Goal: Task Accomplishment & Management: Manage account settings

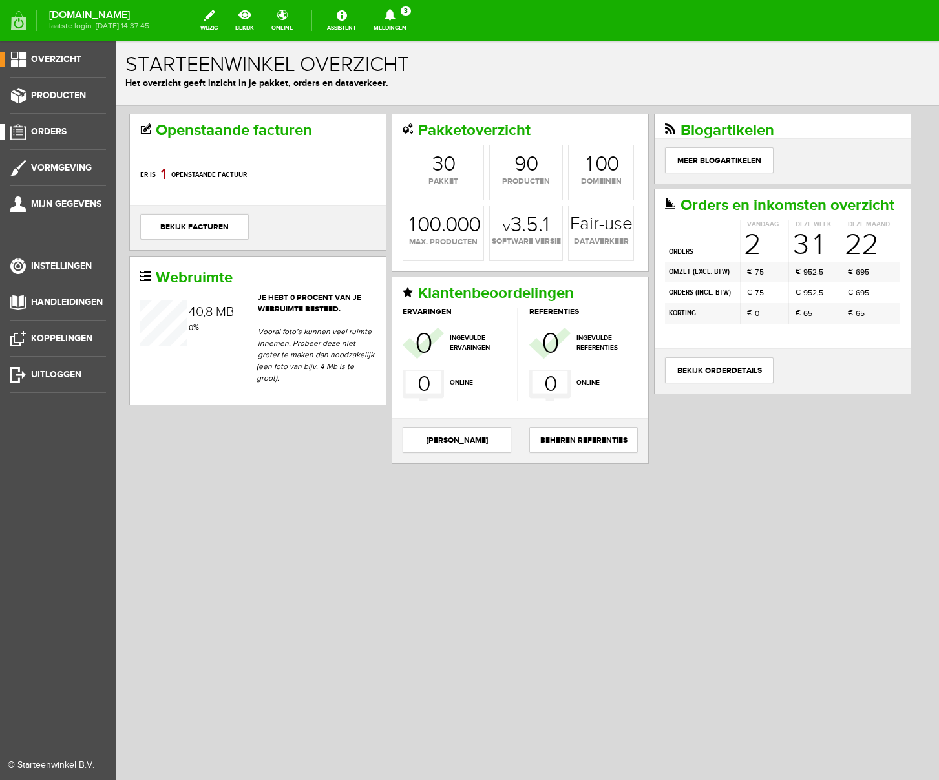
click at [48, 130] on span "Orders" at bounding box center [49, 131] width 36 height 11
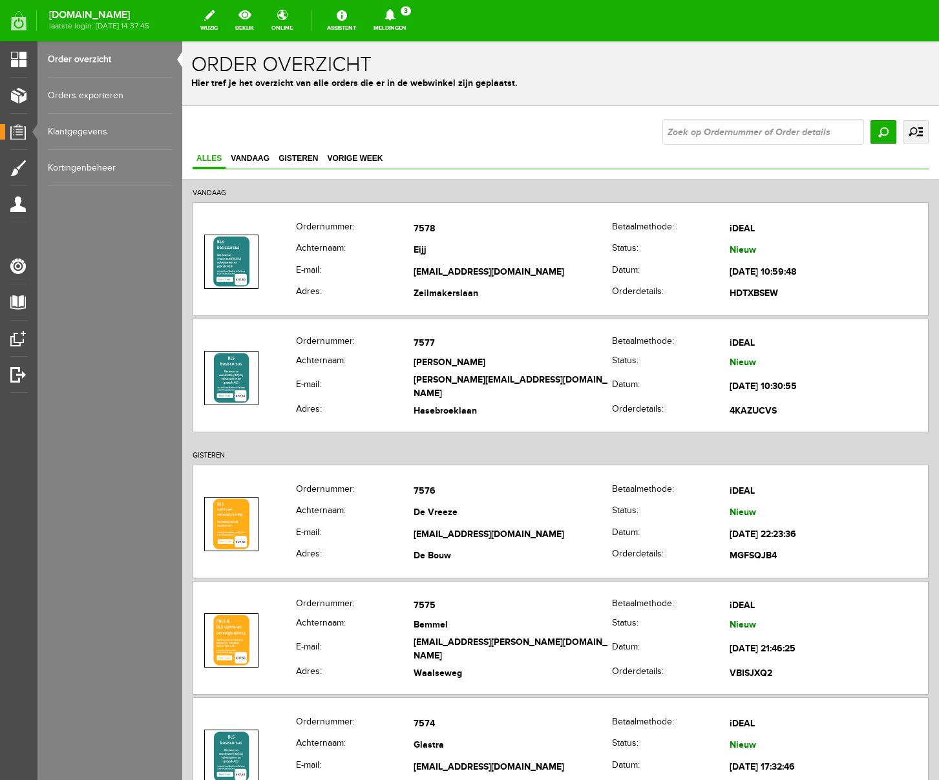
click at [407, 15] on icon at bounding box center [390, 15] width 33 height 12
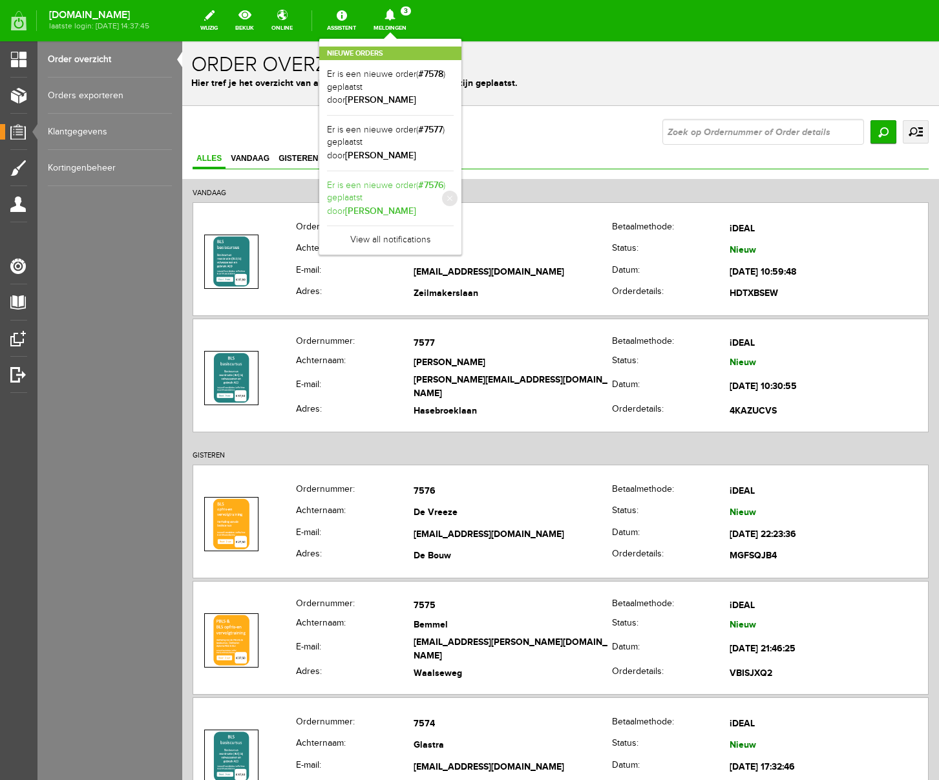
click at [454, 179] on link "Er is een nieuwe order( #7576 ) geplaatst door [PERSON_NAME]" at bounding box center [390, 198] width 127 height 39
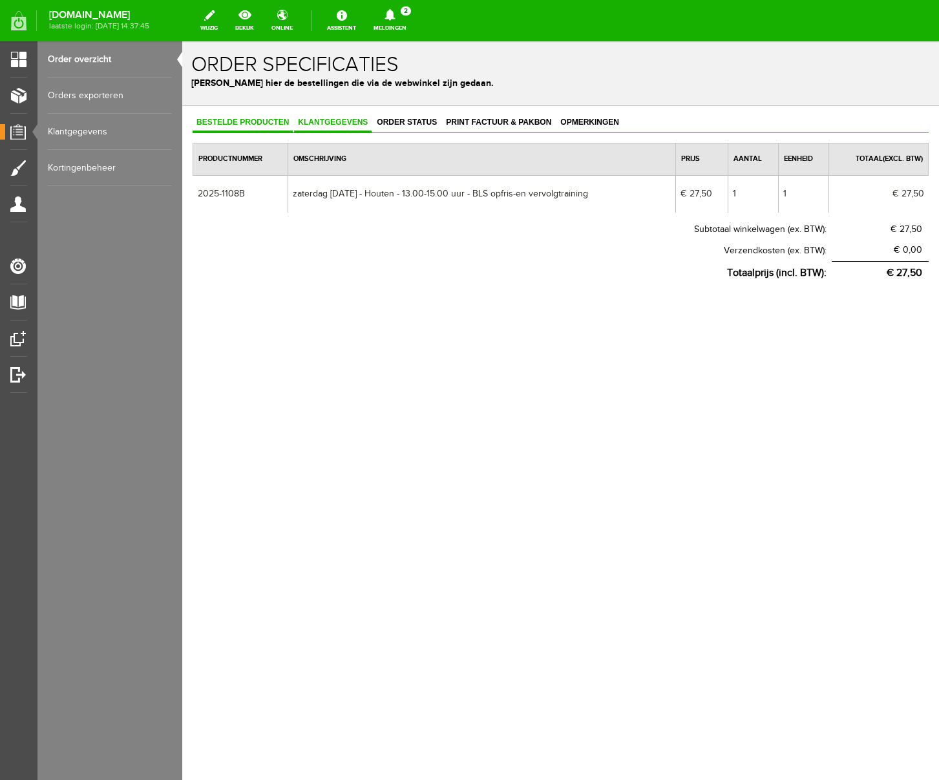
click at [324, 122] on span "Klantgegevens" at bounding box center [333, 122] width 78 height 9
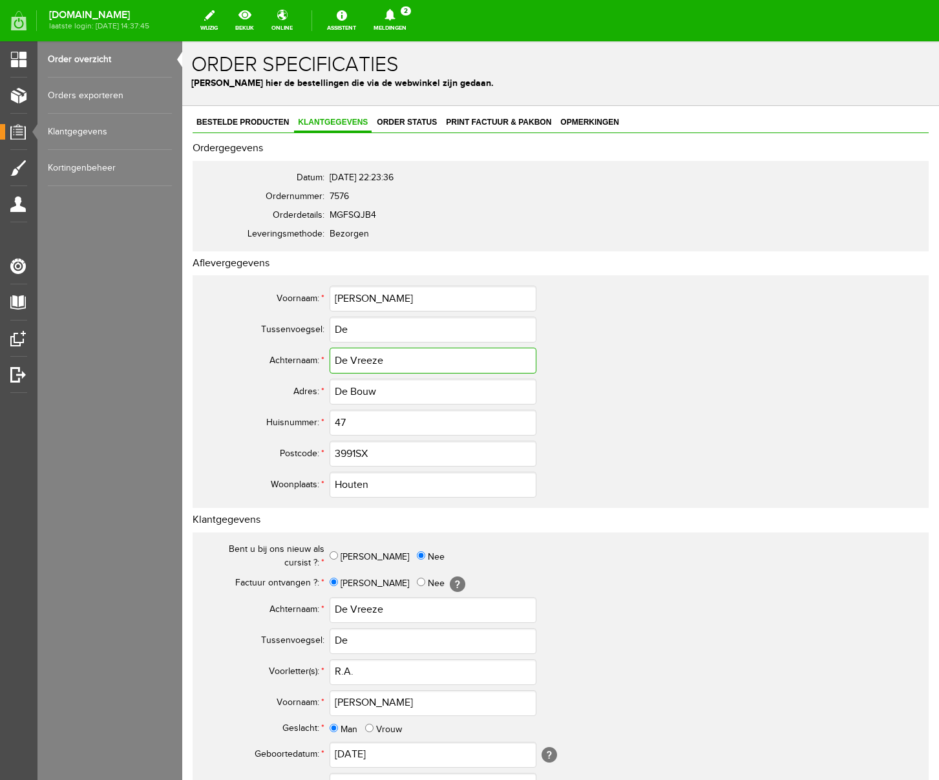
drag, startPoint x: 354, startPoint y: 361, endPoint x: 294, endPoint y: 361, distance: 59.5
click at [294, 361] on tr "Achternaam: * De Vreeze" at bounding box center [510, 360] width 621 height 31
type input "Vreeze"
click at [339, 328] on input "De" at bounding box center [433, 330] width 207 height 26
type input "de"
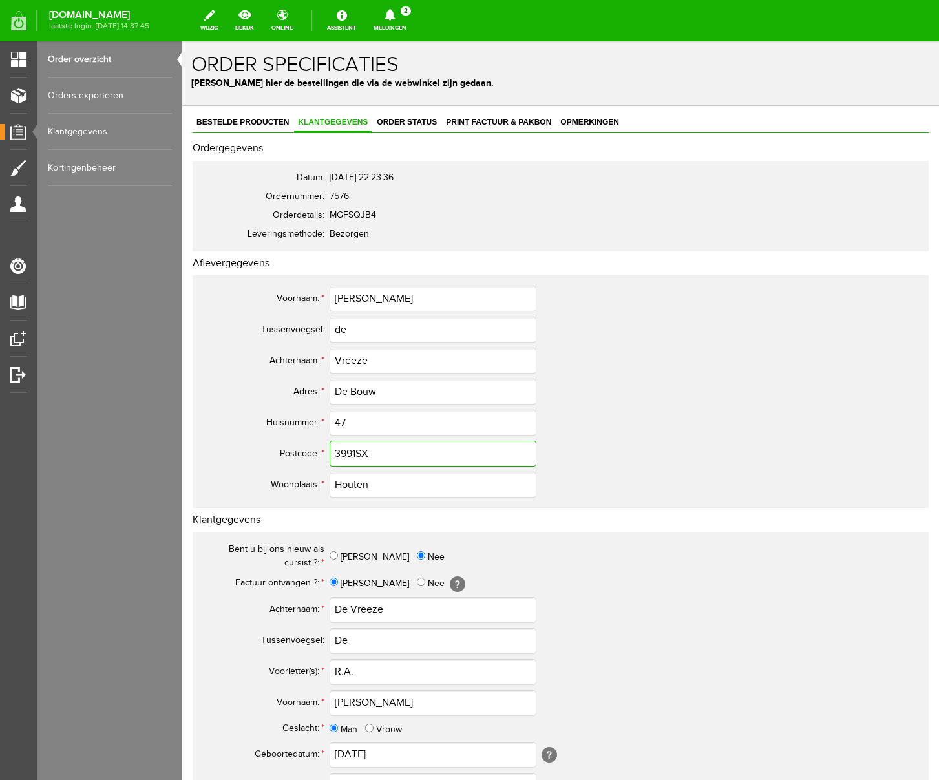
click at [359, 455] on input "3991SX" at bounding box center [433, 454] width 207 height 26
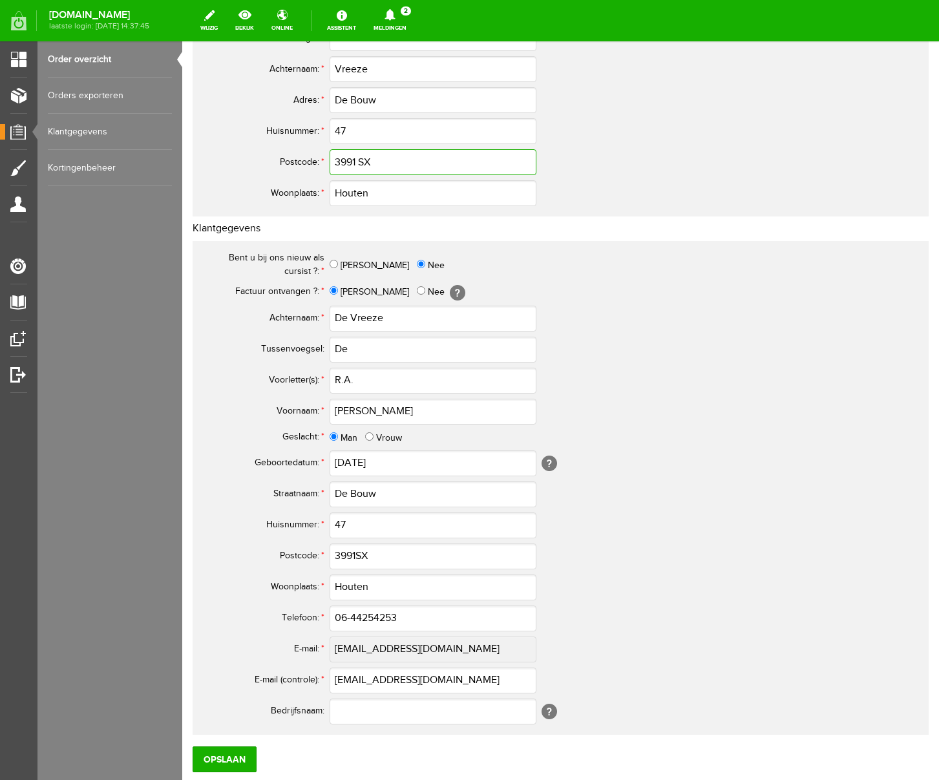
scroll to position [358, 0]
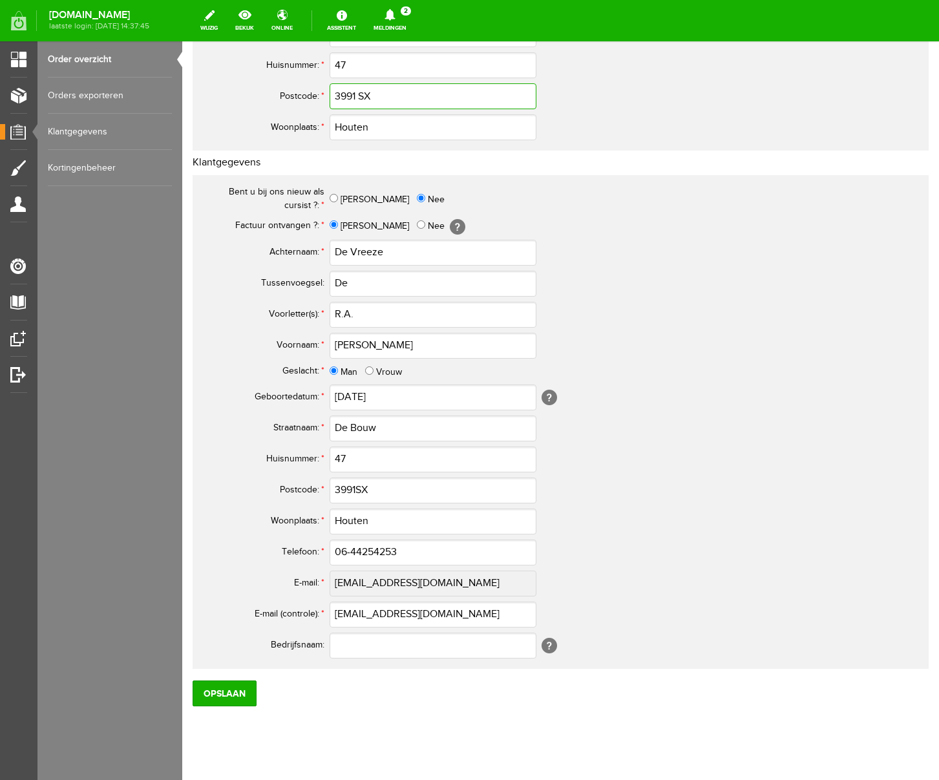
type input "3991 SX"
click at [341, 281] on input "De" at bounding box center [433, 284] width 207 height 26
type input "de"
drag, startPoint x: 352, startPoint y: 251, endPoint x: 278, endPoint y: 251, distance: 74.4
click at [278, 251] on tr "Achternaam: * De Vreeze" at bounding box center [510, 252] width 621 height 31
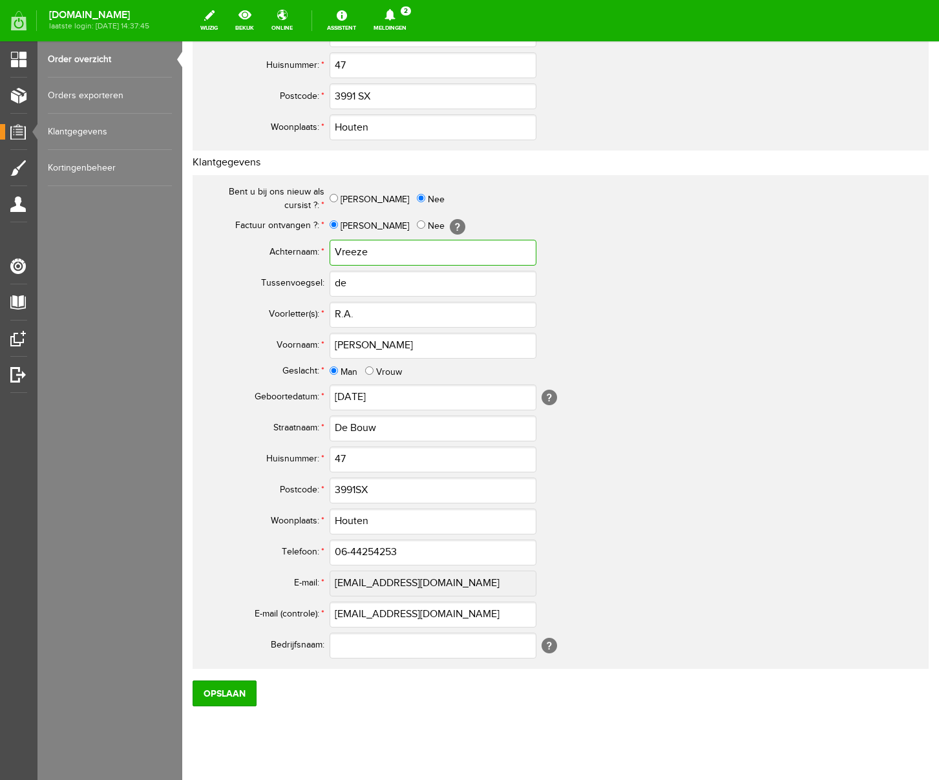
type input "Vreeze"
click at [356, 486] on input "3991SX" at bounding box center [433, 491] width 207 height 26
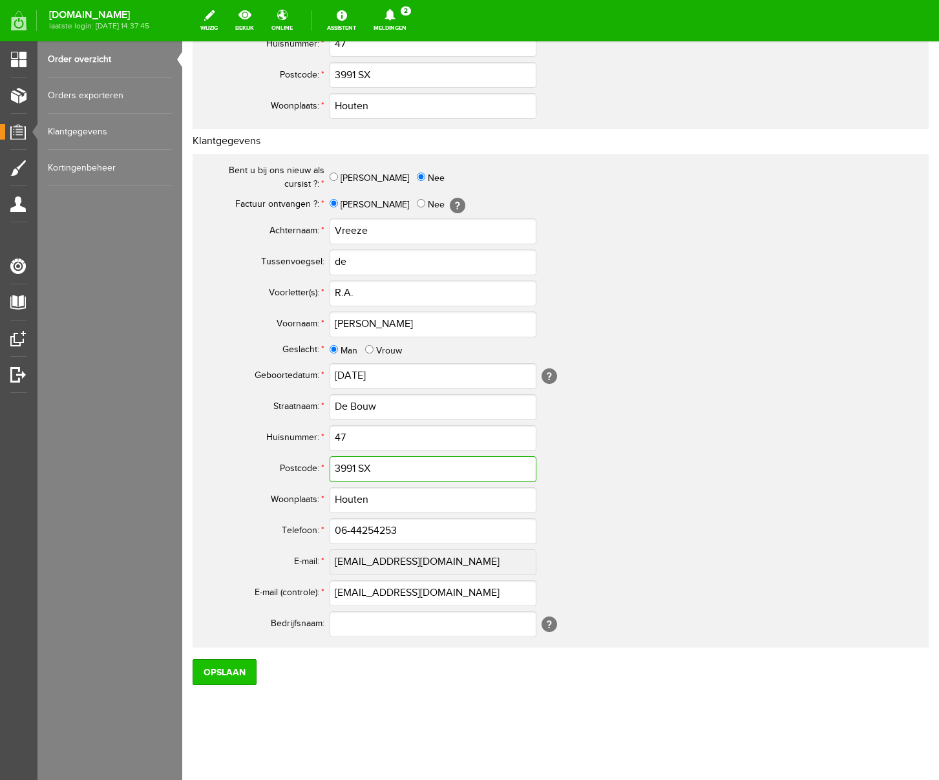
type input "3991 SX"
click at [216, 665] on input "Opslaan" at bounding box center [225, 672] width 64 height 26
click at [238, 679] on input "Opslaan" at bounding box center [225, 672] width 64 height 26
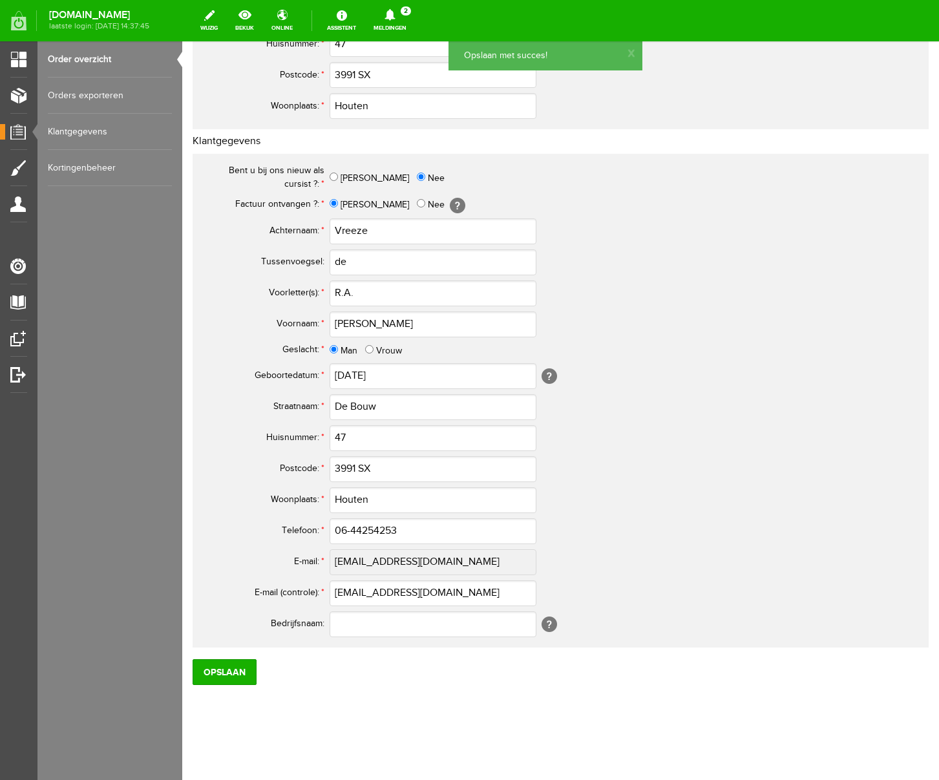
scroll to position [0, 0]
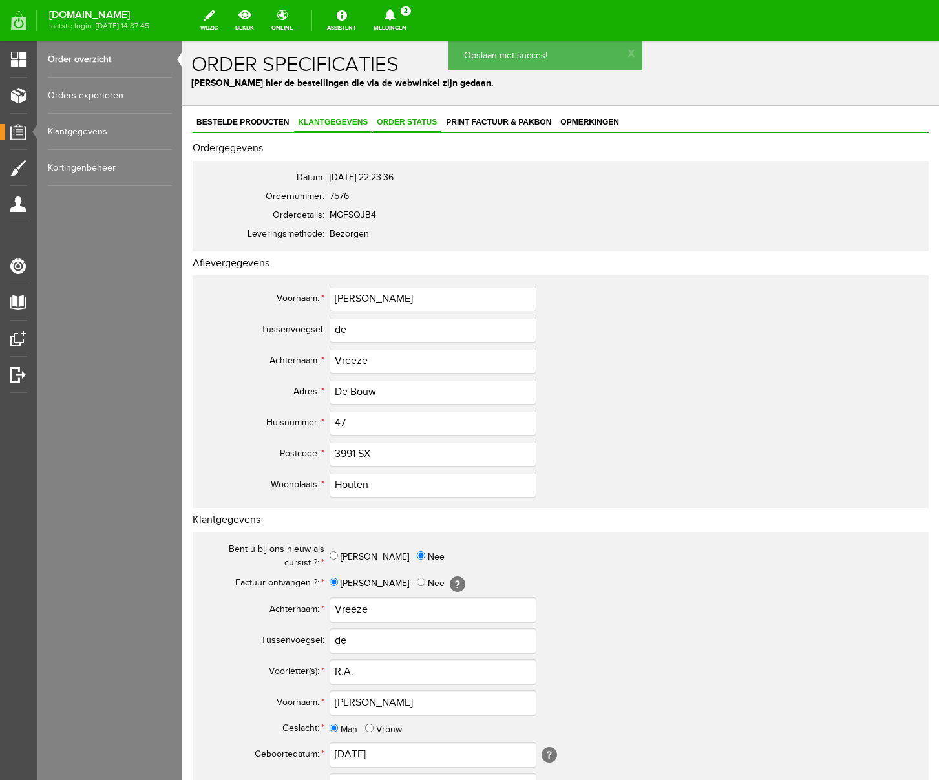
click at [419, 120] on span "Order status" at bounding box center [407, 122] width 68 height 9
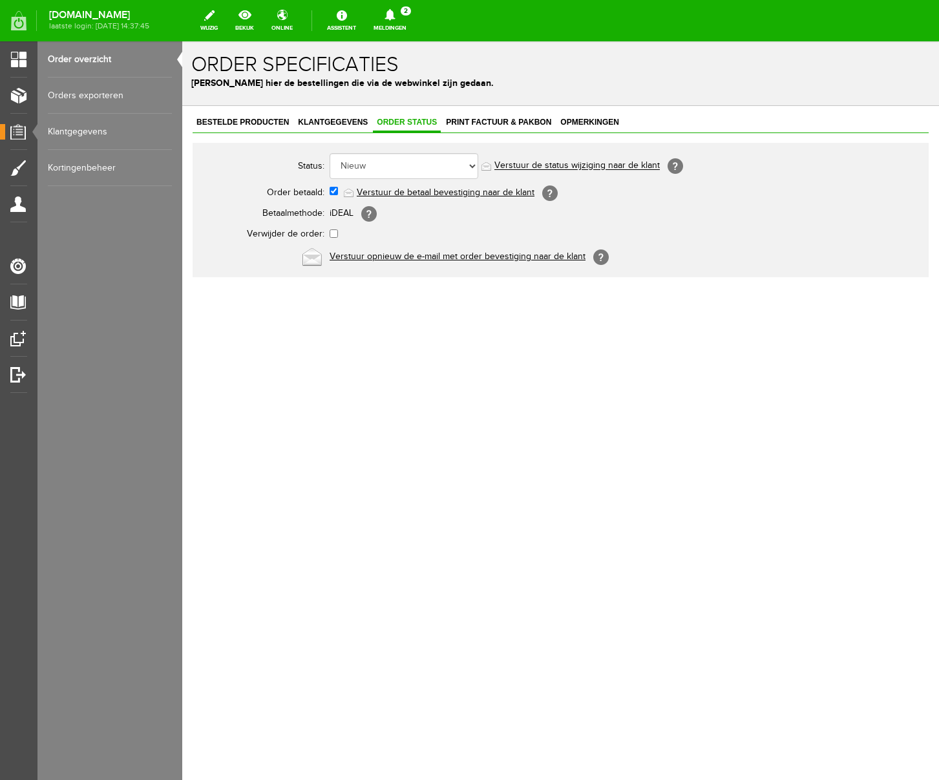
click at [392, 193] on link "Verstuur de betaal bevestiging naar de klant" at bounding box center [446, 192] width 178 height 10
click at [347, 123] on span "Klantgegevens" at bounding box center [333, 122] width 78 height 9
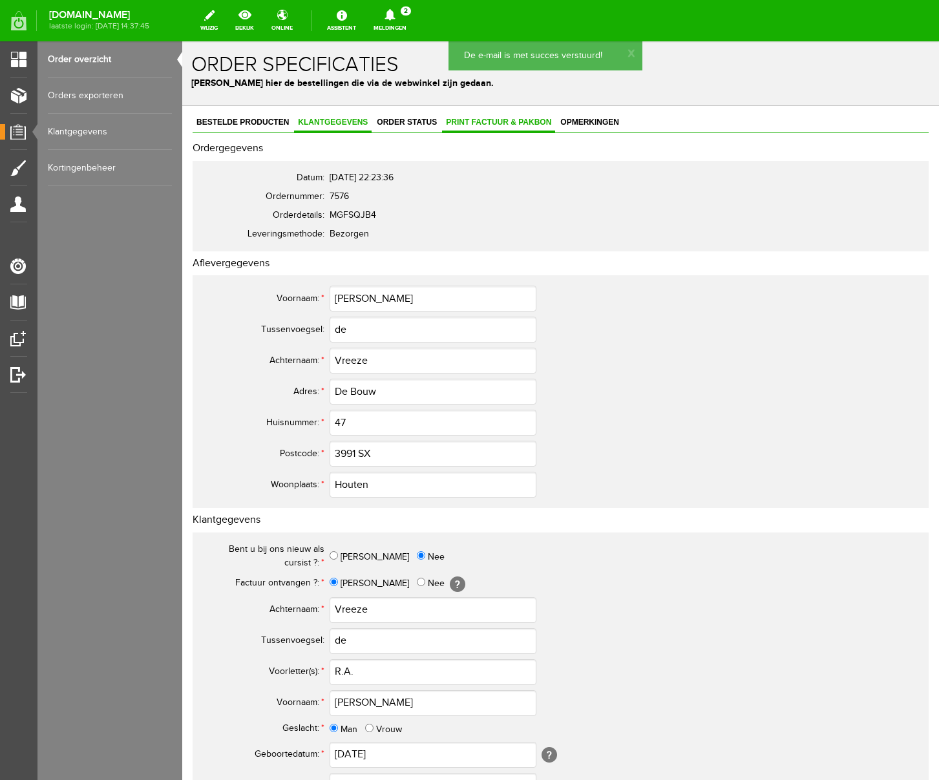
click at [481, 122] on span "Print factuur & pakbon" at bounding box center [498, 122] width 113 height 9
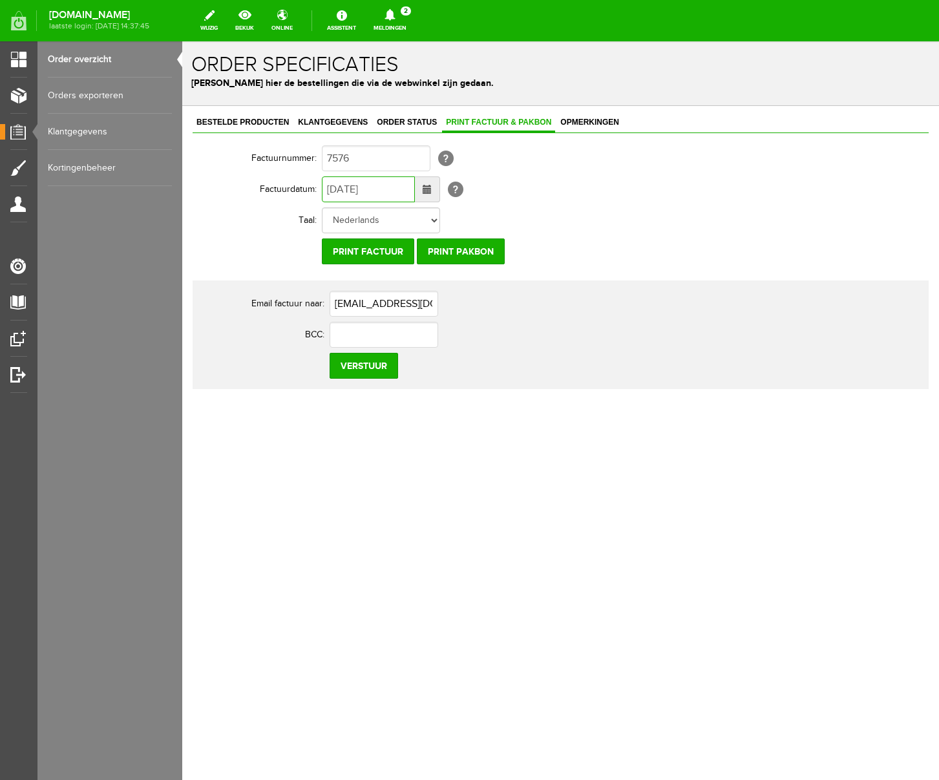
click at [339, 193] on input "[DATE]" at bounding box center [368, 190] width 93 height 26
type input "[DATE]"
click at [366, 369] on input "Verstuur" at bounding box center [364, 366] width 69 height 26
click at [395, 11] on icon at bounding box center [390, 15] width 10 height 12
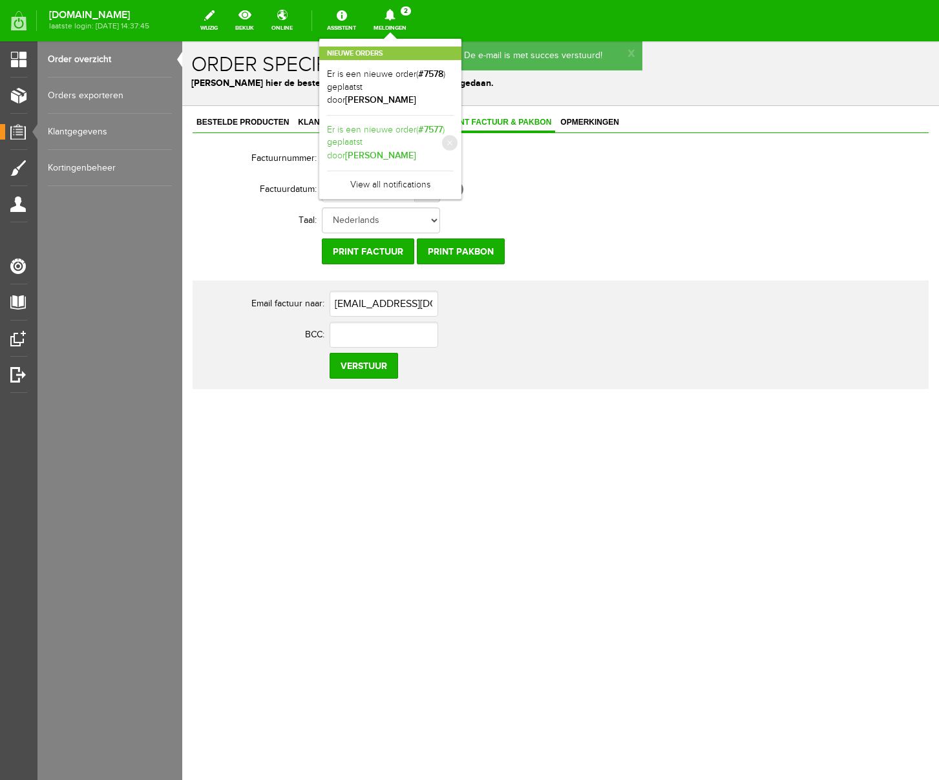
click at [454, 139] on link "Er is een nieuwe order( #7577 ) geplaatst door [PERSON_NAME]" at bounding box center [390, 142] width 127 height 39
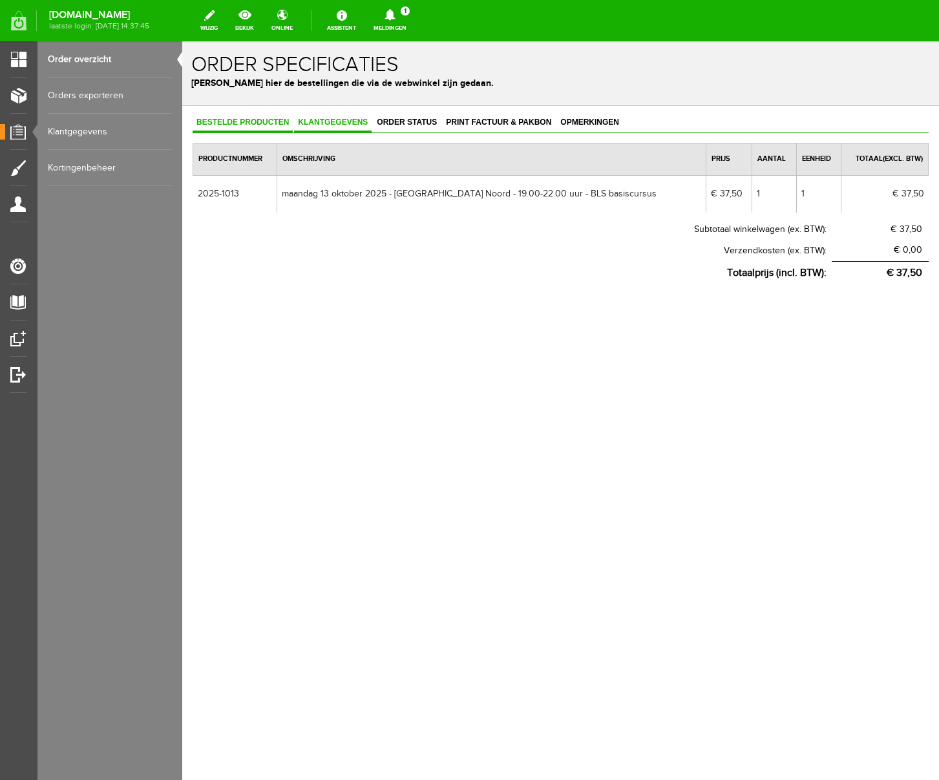
click at [344, 125] on span "Klantgegevens" at bounding box center [333, 122] width 78 height 9
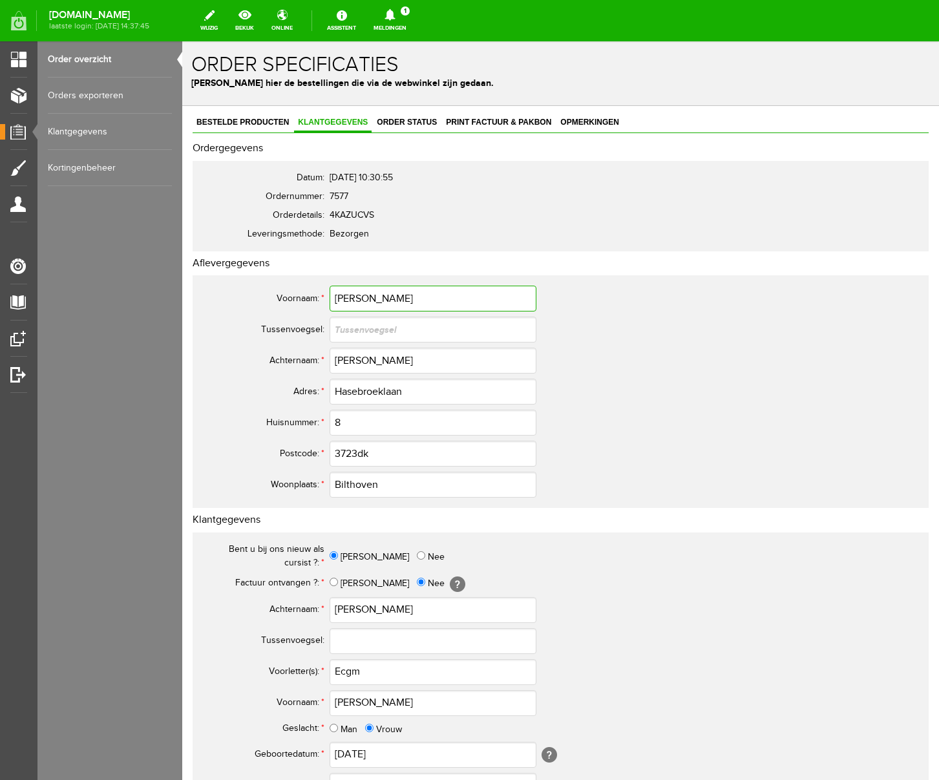
drag, startPoint x: 365, startPoint y: 301, endPoint x: 292, endPoint y: 292, distance: 73.1
click at [292, 292] on tr "Voornaam: * [PERSON_NAME]" at bounding box center [510, 298] width 621 height 31
drag, startPoint x: 378, startPoint y: 359, endPoint x: 312, endPoint y: 358, distance: 66.0
click at [312, 358] on tr "Achternaam: * [GEOGRAPHIC_DATA]" at bounding box center [510, 360] width 621 height 31
drag, startPoint x: 414, startPoint y: 392, endPoint x: 276, endPoint y: 389, distance: 137.7
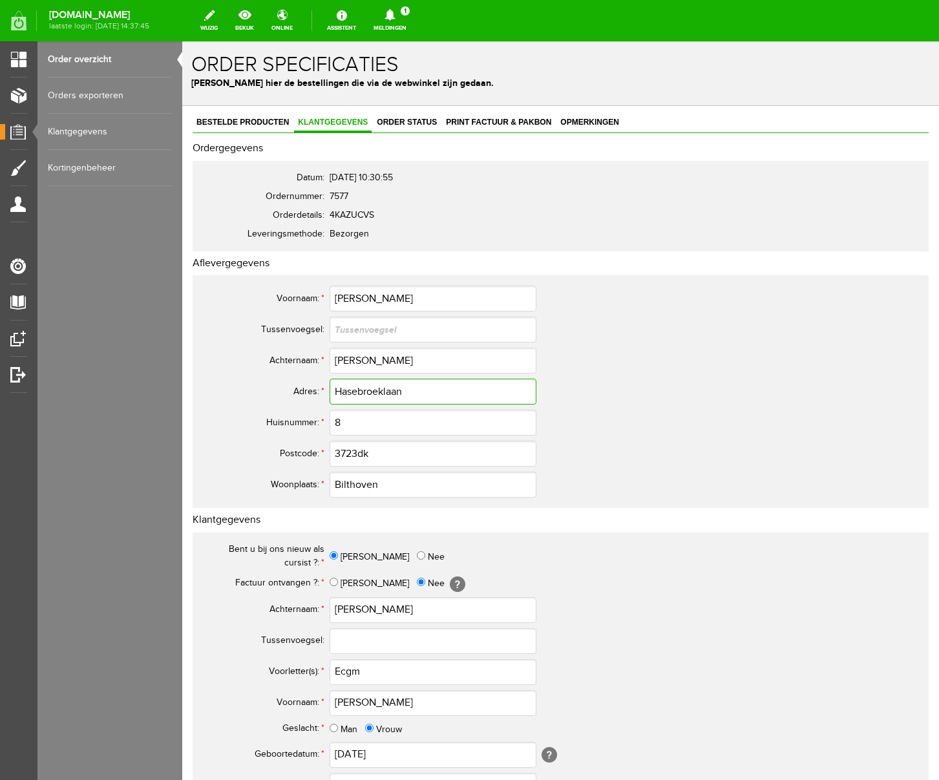
click at [276, 389] on tr "Adres: * Hasebroeklaan" at bounding box center [510, 391] width 621 height 31
click at [376, 455] on input "3723dk" at bounding box center [433, 454] width 207 height 26
type input "3723 DK"
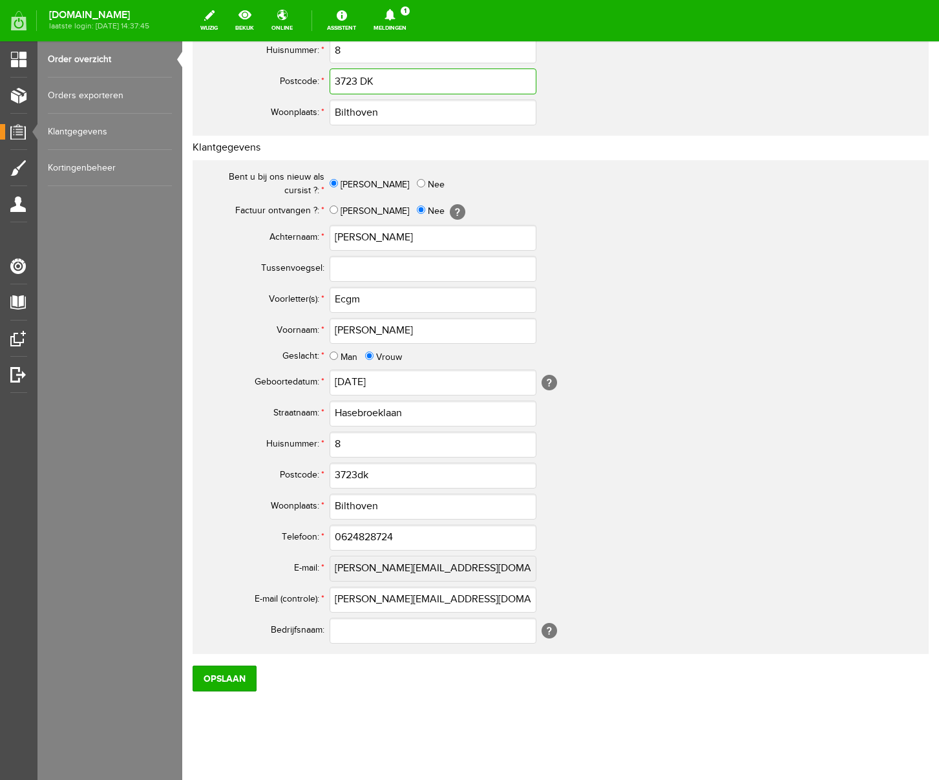
scroll to position [379, 0]
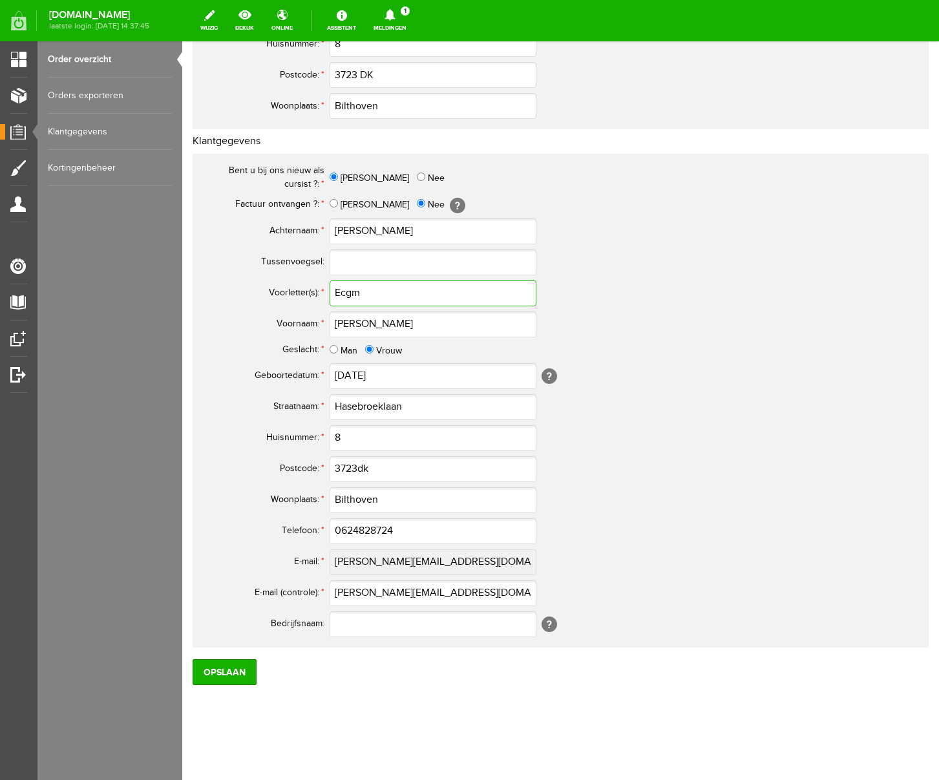
click at [342, 294] on input "Ecgm" at bounding box center [433, 294] width 207 height 26
click at [379, 294] on input "E.cgm" at bounding box center [433, 294] width 207 height 26
drag, startPoint x: 418, startPoint y: 292, endPoint x: 306, endPoint y: 284, distance: 112.1
click at [306, 284] on tr "Voorletter(s): * E.C.G.M." at bounding box center [510, 293] width 621 height 31
type input "E.C.G.M."
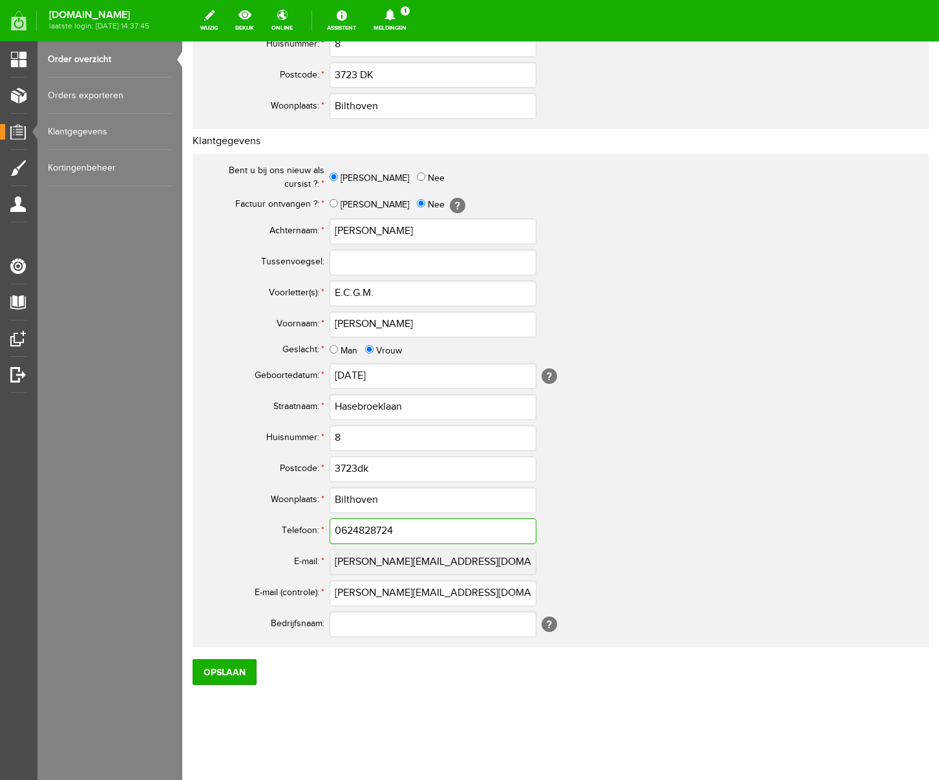
click at [347, 531] on input "0624828724" at bounding box center [433, 532] width 207 height 26
drag, startPoint x: 404, startPoint y: 533, endPoint x: 195, endPoint y: 535, distance: 209.5
click at [195, 535] on div "Bent u bij ons nieuw als cursist ?: * [PERSON_NAME] Factuur ontvangen ?: * [PER…" at bounding box center [561, 401] width 736 height 494
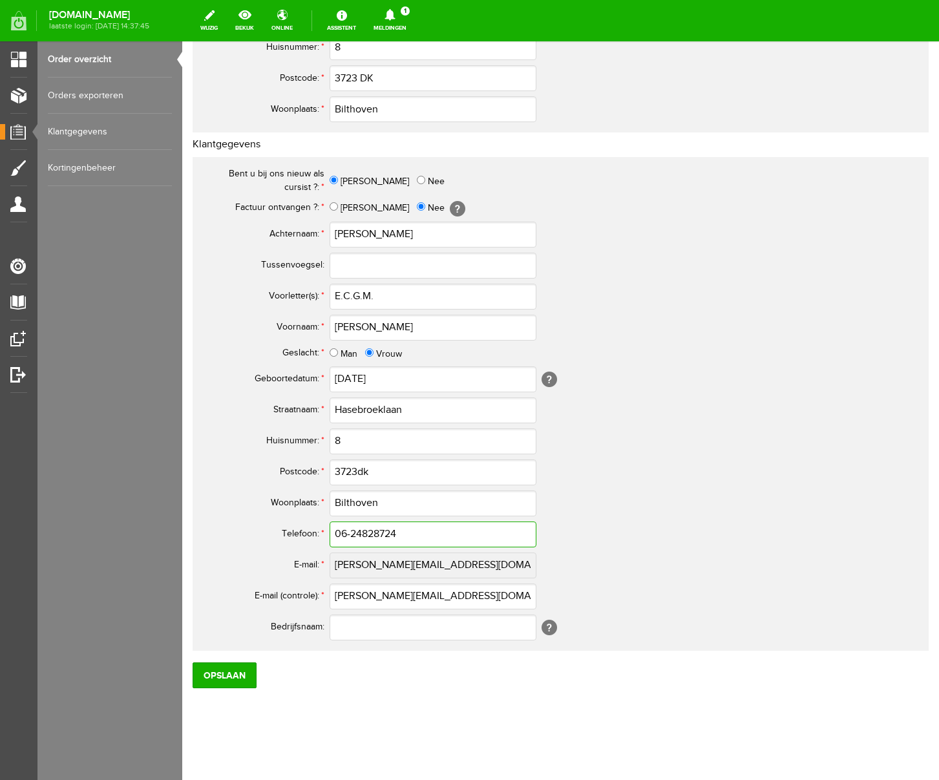
scroll to position [378, 0]
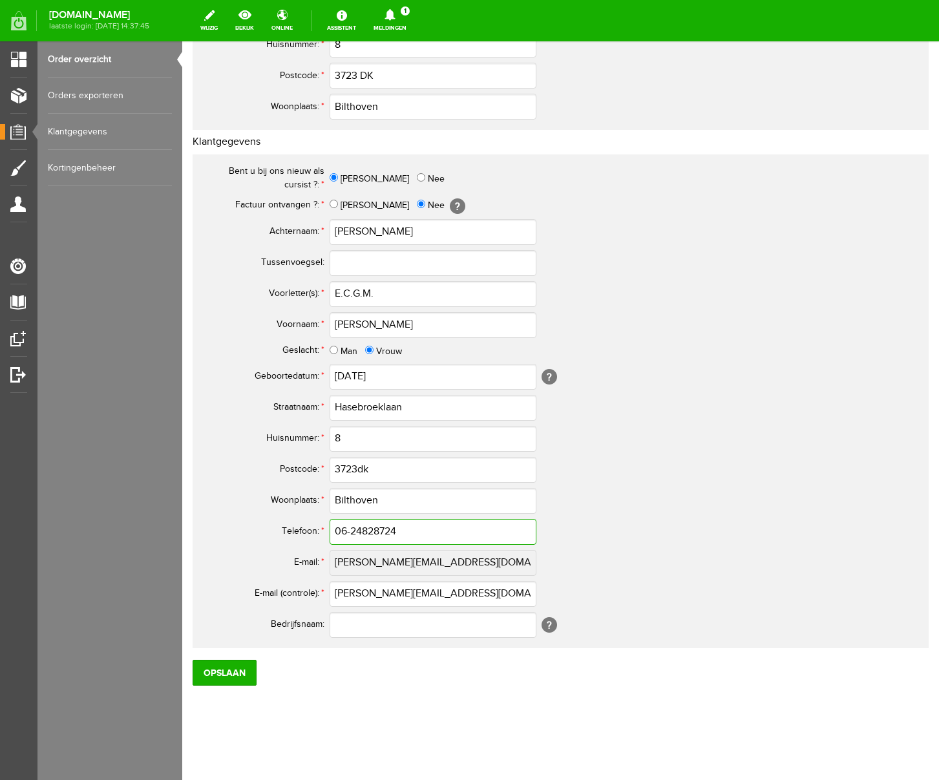
type input "06-24828724"
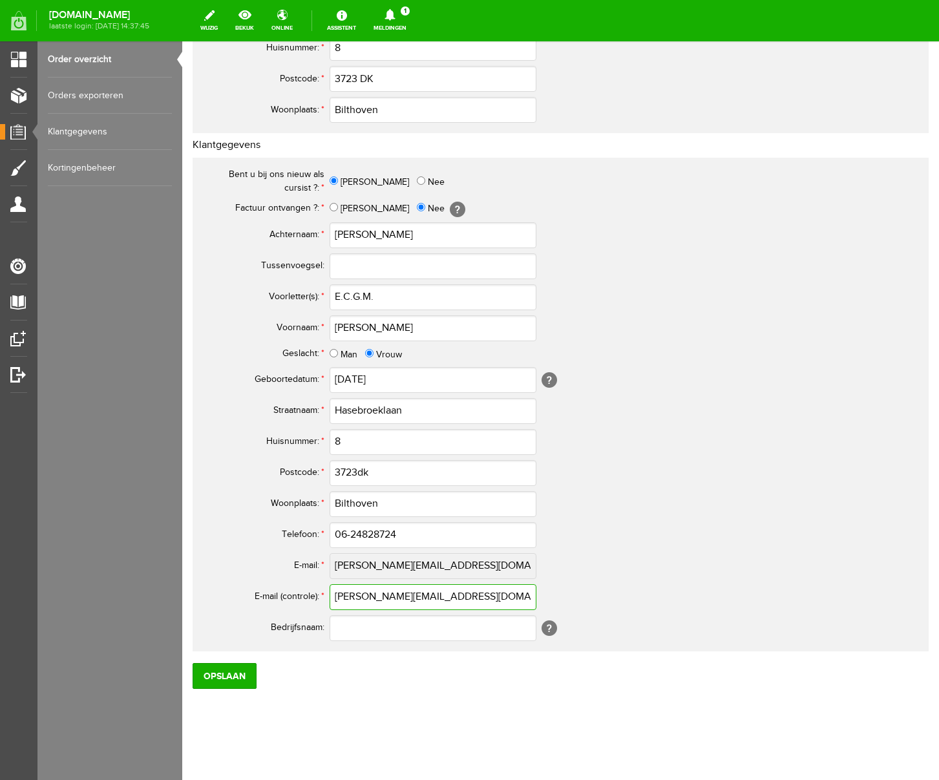
drag, startPoint x: 440, startPoint y: 592, endPoint x: 213, endPoint y: 594, distance: 226.3
click at [213, 594] on tr "E-mail (controle): * [PERSON_NAME][EMAIL_ADDRESS][DOMAIN_NAME]" at bounding box center [510, 597] width 621 height 31
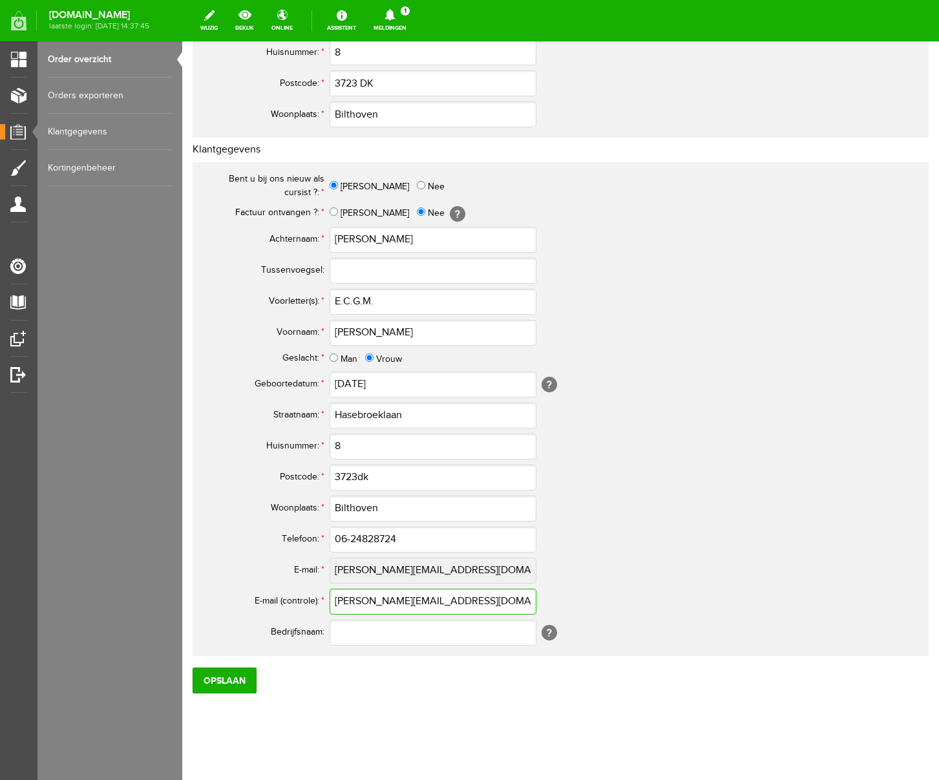
scroll to position [370, 0]
click at [380, 471] on input "3723dk" at bounding box center [433, 478] width 207 height 26
click at [380, 478] on input "3723dk" at bounding box center [433, 478] width 207 height 26
type input "3723 DK"
click at [222, 681] on input "Opslaan" at bounding box center [225, 682] width 64 height 26
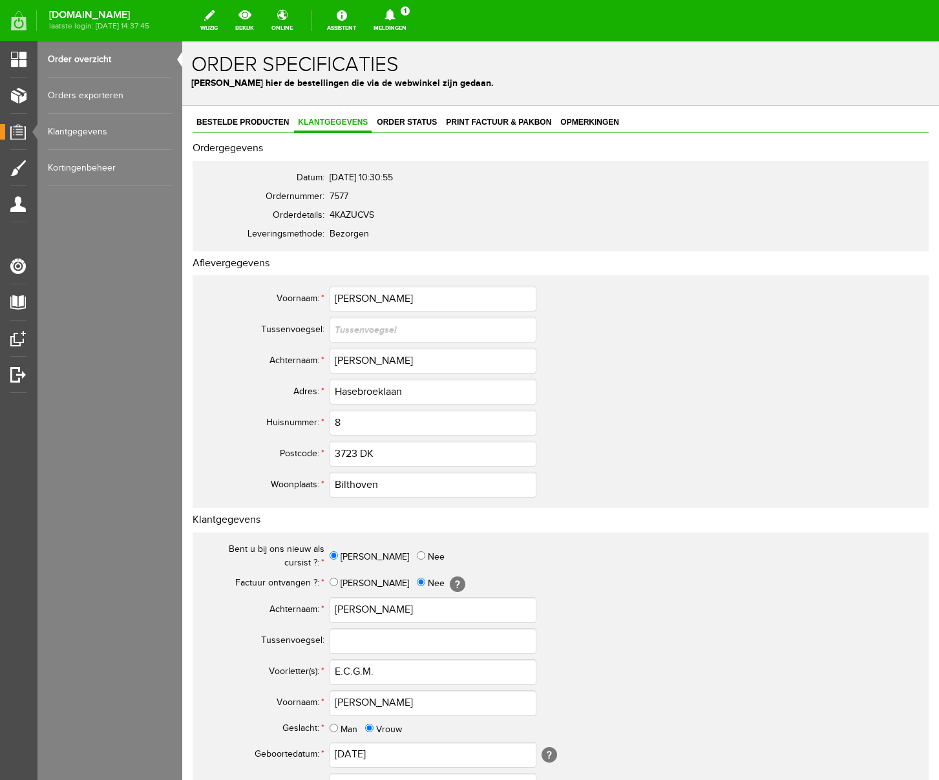
scroll to position [379, 0]
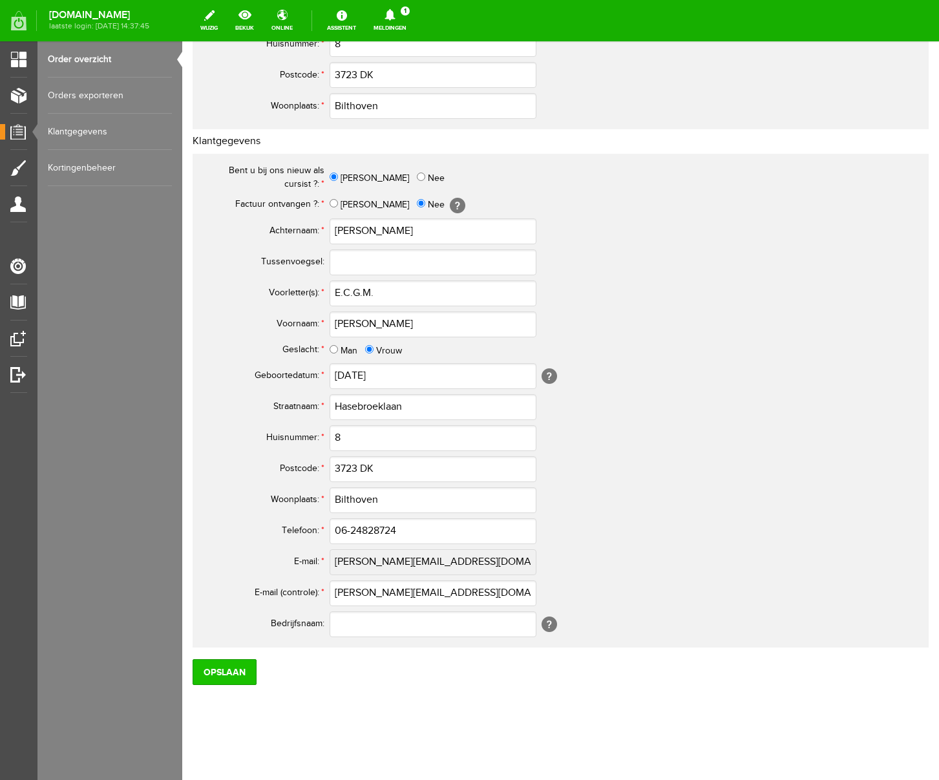
click at [244, 678] on input "Opslaan" at bounding box center [225, 672] width 64 height 26
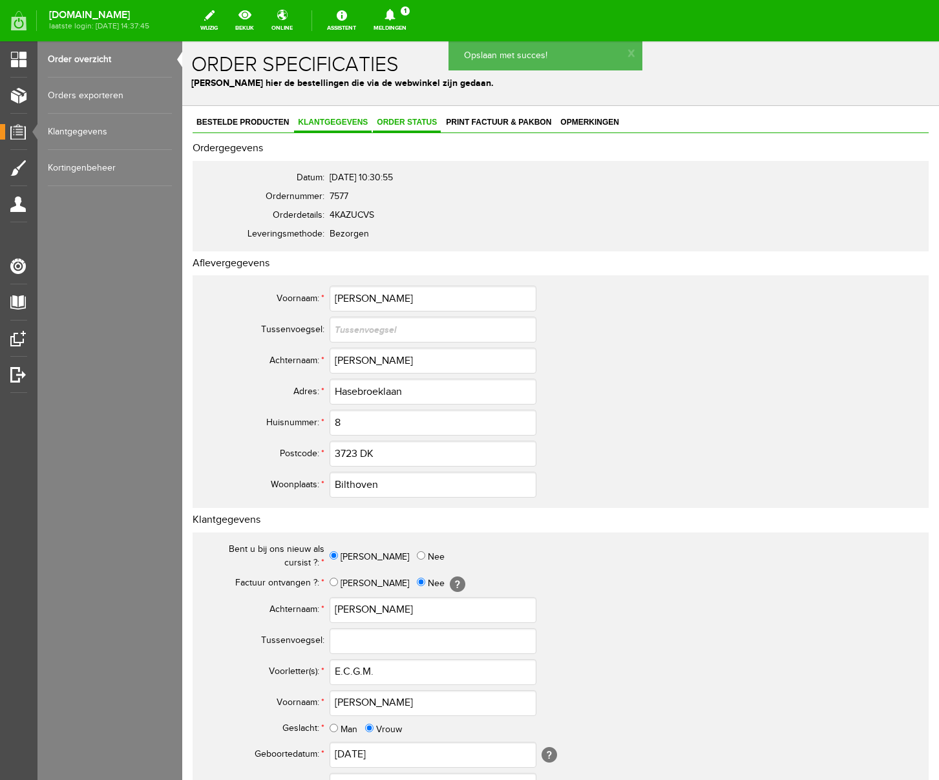
click at [411, 118] on span "Order status" at bounding box center [407, 122] width 68 height 9
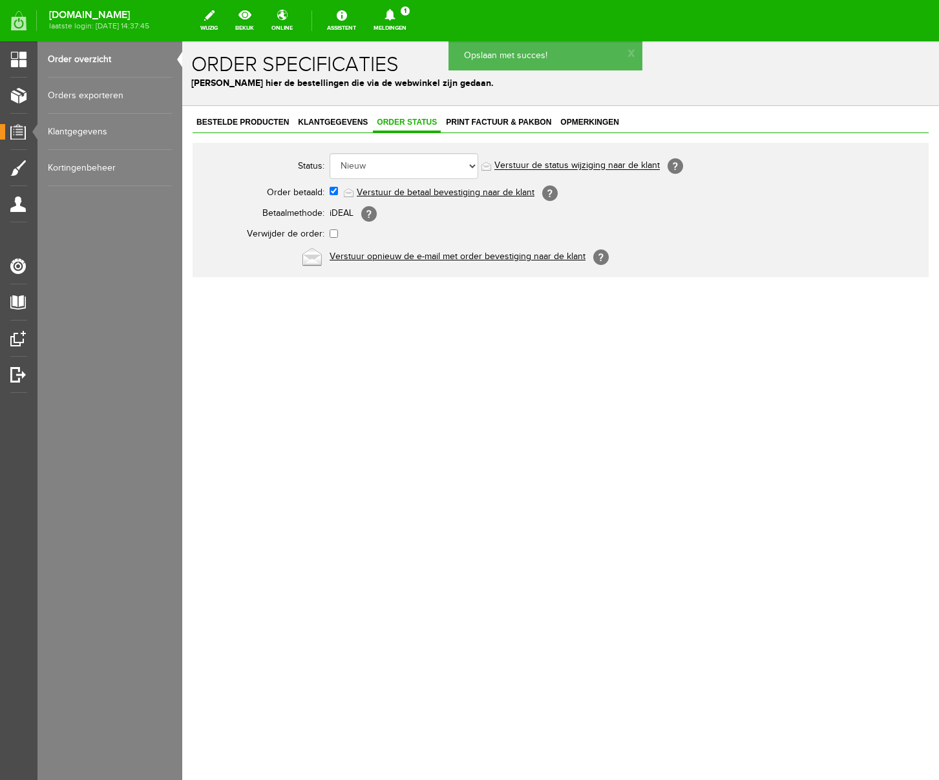
click at [435, 191] on link "Verstuur de betaal bevestiging naar de klant" at bounding box center [446, 192] width 178 height 10
click at [508, 119] on span "Print factuur & pakbon" at bounding box center [498, 122] width 113 height 9
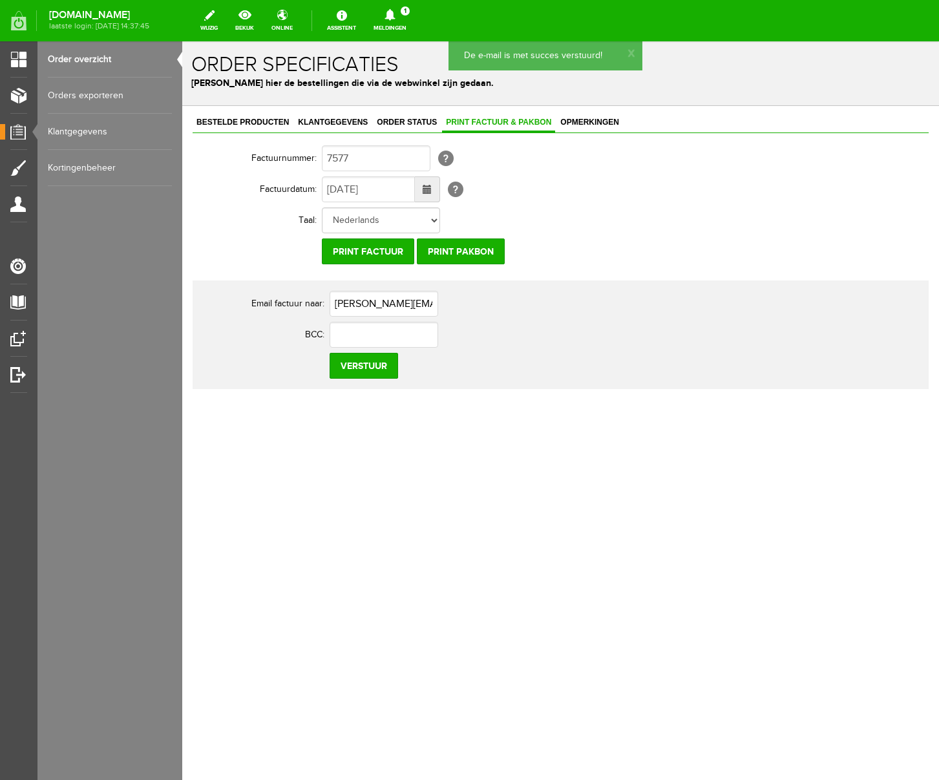
click at [288, 423] on div "Bestelde producten Klantgegevens Order status Print factuur & pakbon Opmerkinge…" at bounding box center [560, 296] width 757 height 380
click at [407, 15] on icon at bounding box center [390, 15] width 33 height 12
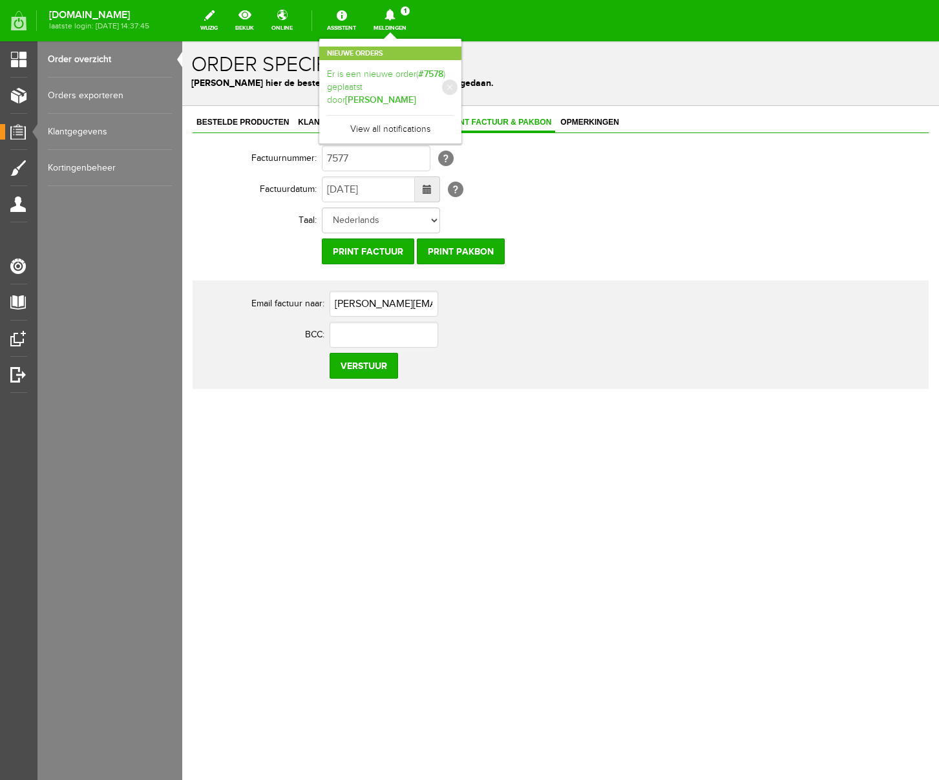
click at [454, 76] on link "Er is een nieuwe order( #7578 ) geplaatst door [PERSON_NAME]" at bounding box center [390, 87] width 127 height 39
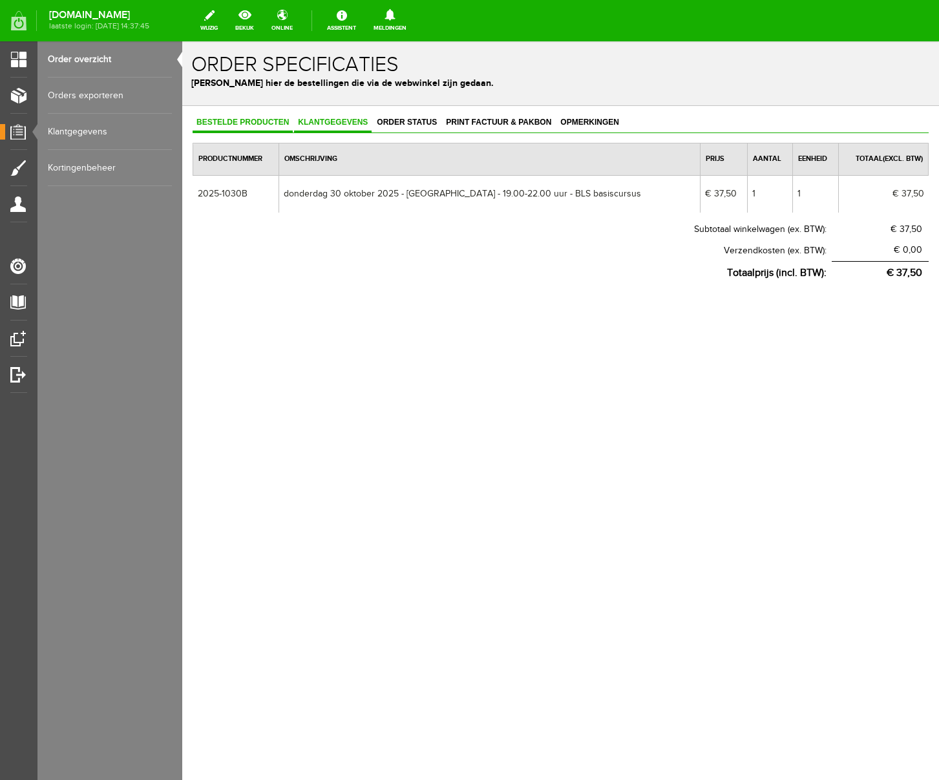
click at [339, 122] on span "Klantgegevens" at bounding box center [333, 122] width 78 height 9
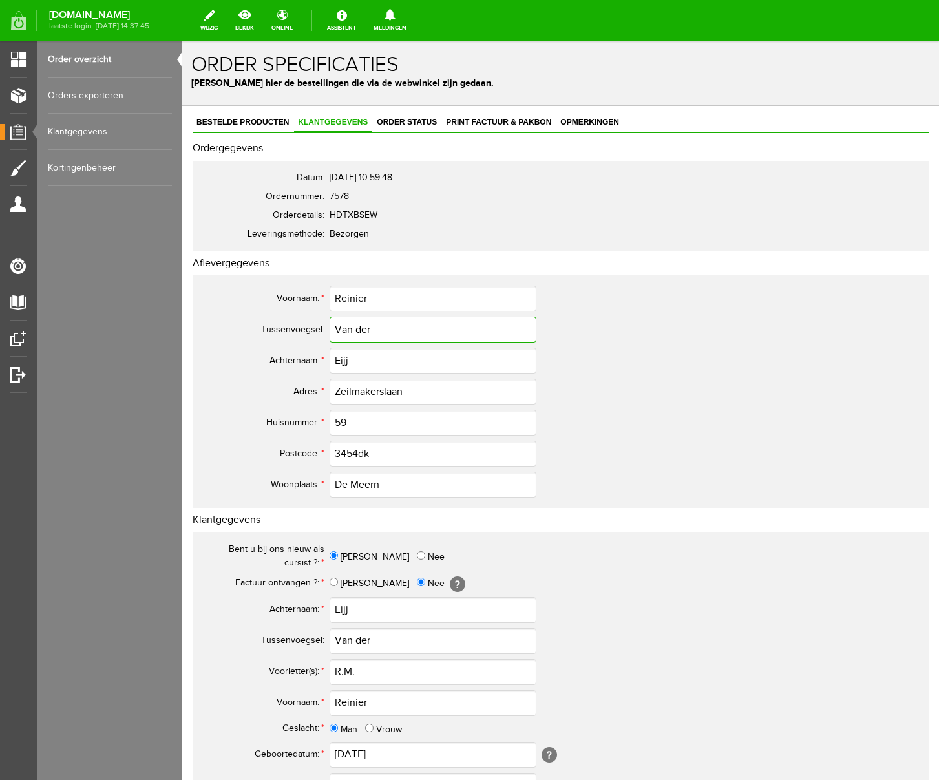
click at [343, 331] on input "Van der" at bounding box center [433, 330] width 207 height 26
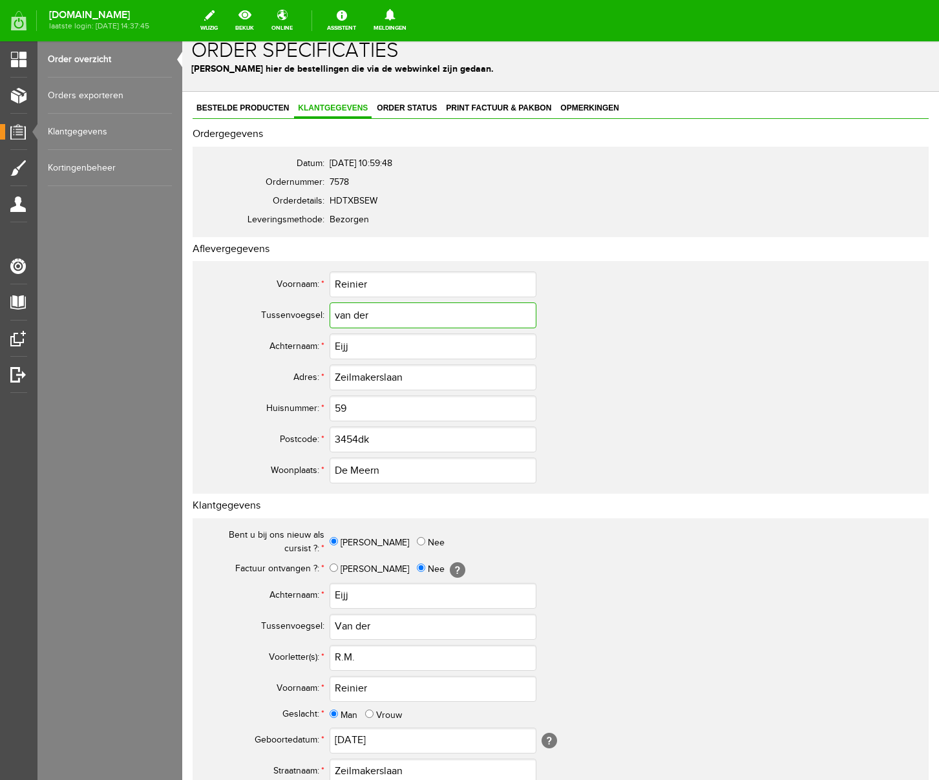
scroll to position [9, 0]
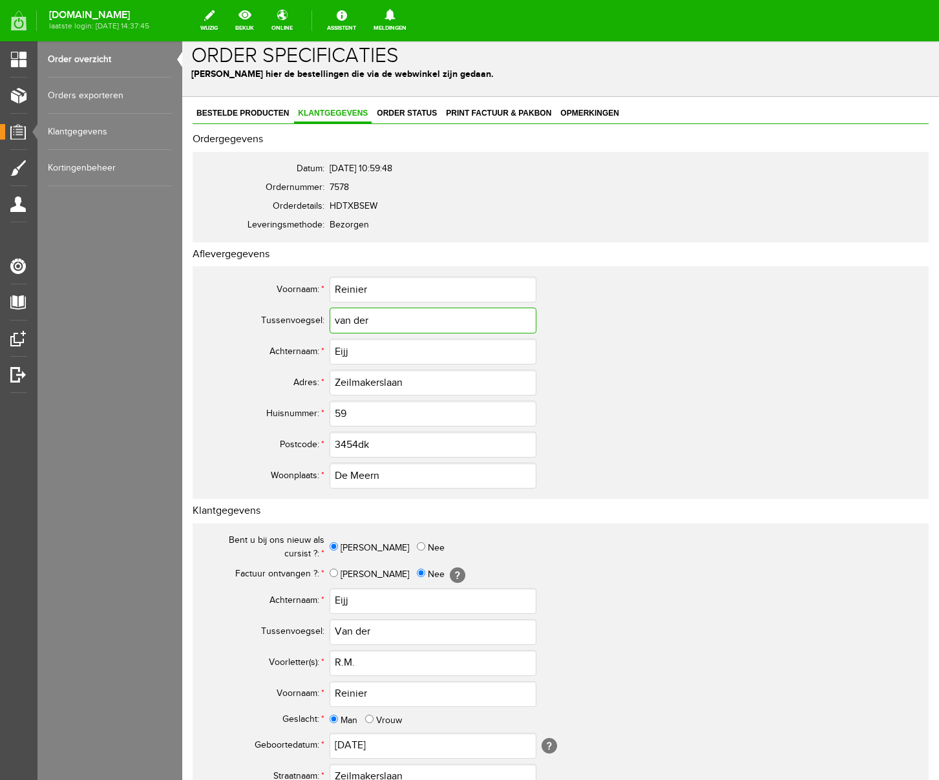
drag, startPoint x: 378, startPoint y: 321, endPoint x: 263, endPoint y: 321, distance: 114.4
click at [263, 321] on tr "Tussenvoegsel: van der" at bounding box center [510, 320] width 621 height 31
type input "van der"
drag, startPoint x: 370, startPoint y: 291, endPoint x: 286, endPoint y: 290, distance: 83.4
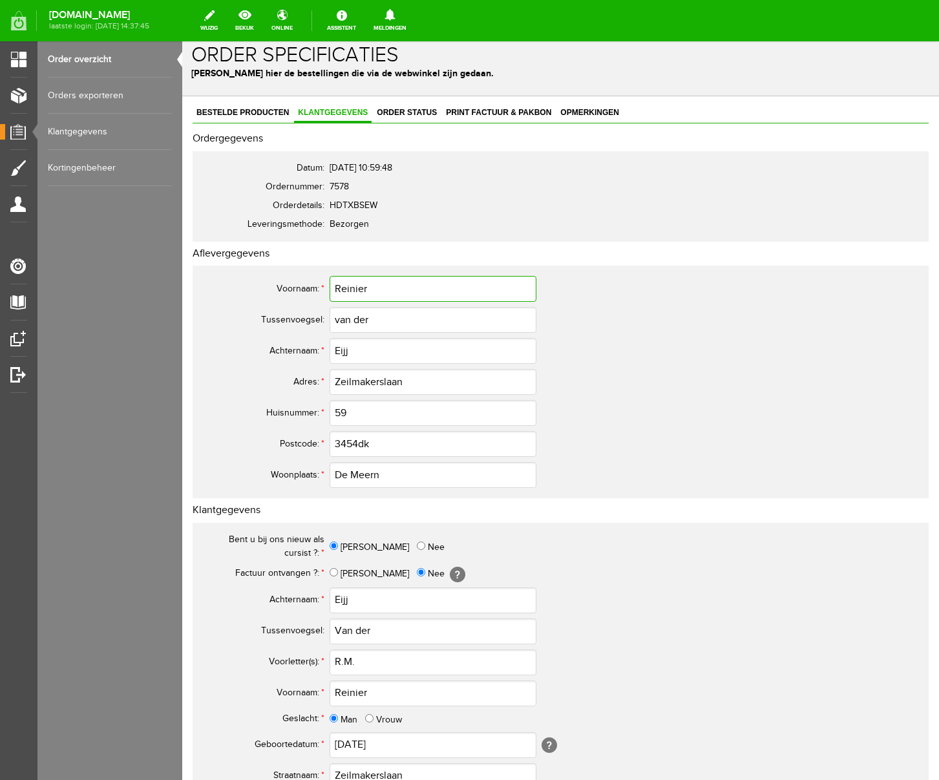
click at [286, 290] on tr "Voornaam: * [PERSON_NAME]" at bounding box center [510, 288] width 621 height 31
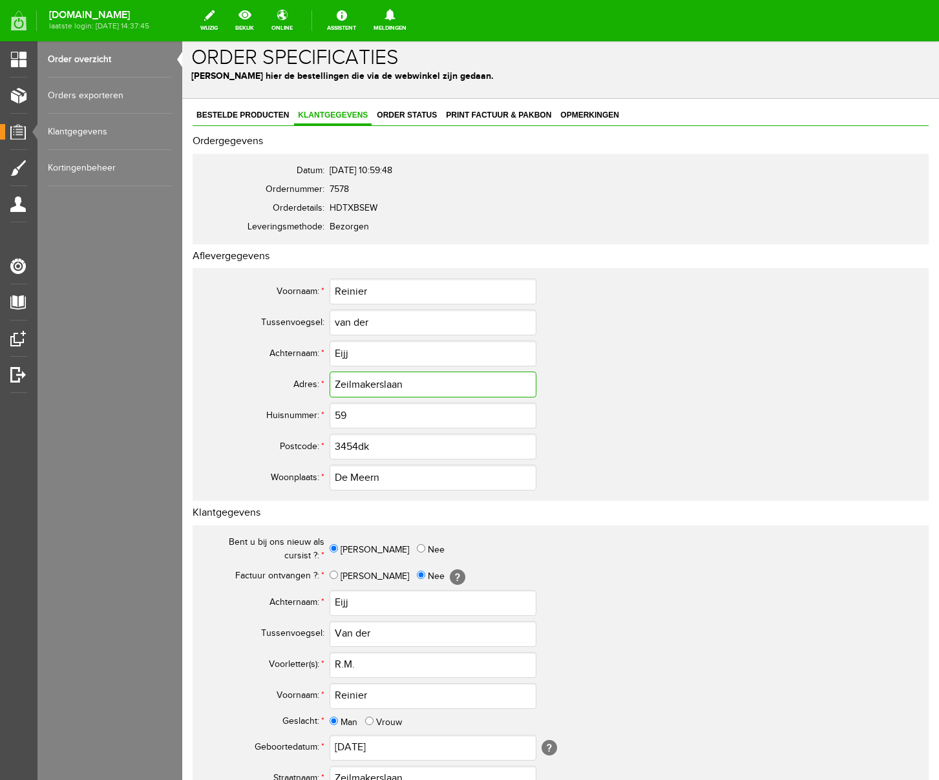
drag, startPoint x: 414, startPoint y: 383, endPoint x: 298, endPoint y: 385, distance: 116.4
click at [298, 385] on tr "Adres: * Zeilmakerslaan" at bounding box center [510, 384] width 621 height 31
click at [387, 449] on input "3454dk" at bounding box center [433, 447] width 207 height 26
type input "3454 DK"
click at [340, 637] on input "Van der" at bounding box center [433, 634] width 207 height 26
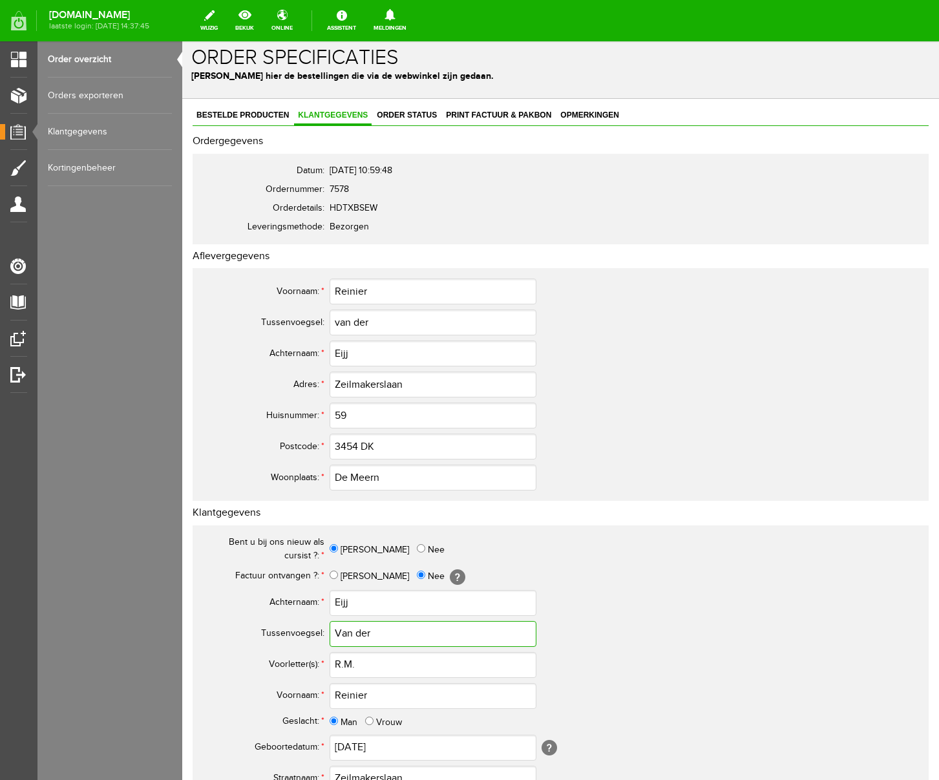
scroll to position [8, 0]
type input "van der"
drag, startPoint x: 355, startPoint y: 604, endPoint x: 314, endPoint y: 604, distance: 40.7
click at [314, 604] on tr "Achternaam: * Eijj" at bounding box center [510, 602] width 621 height 31
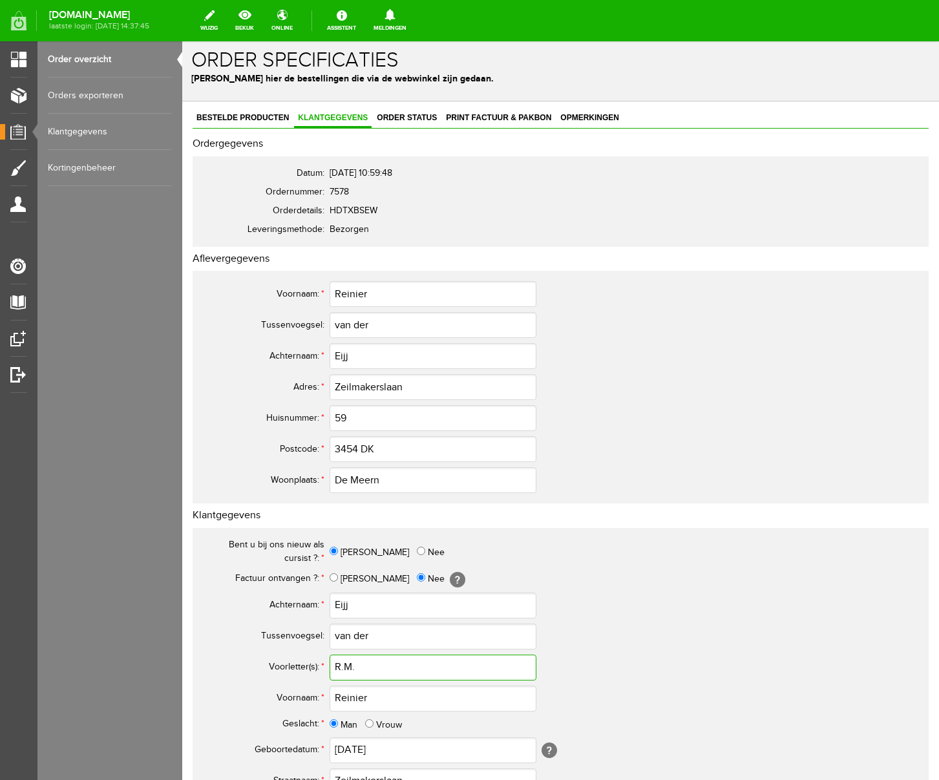
drag, startPoint x: 372, startPoint y: 667, endPoint x: 289, endPoint y: 661, distance: 83.0
click at [289, 661] on tr "Voorletter(s): * R.M." at bounding box center [510, 667] width 621 height 31
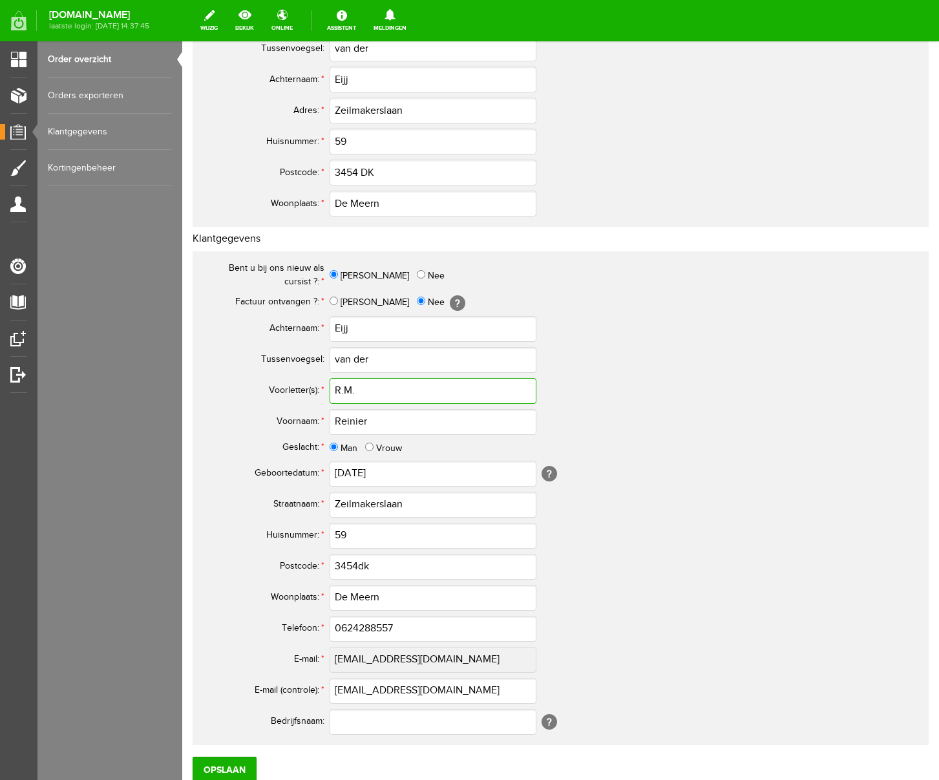
scroll to position [379, 0]
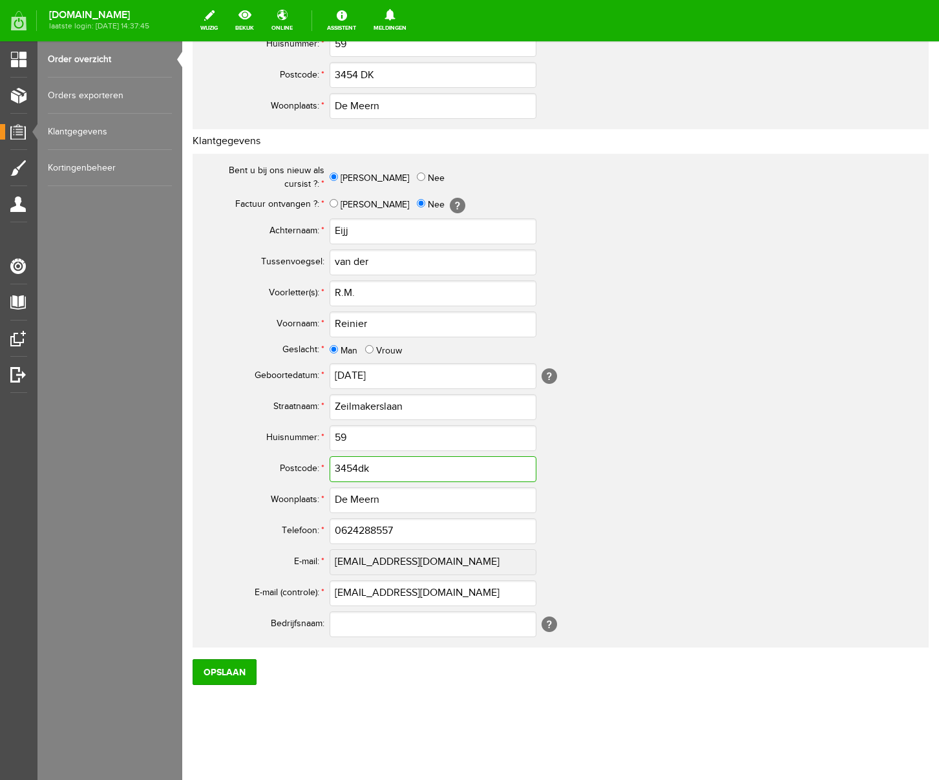
click at [374, 467] on input "3454dk" at bounding box center [433, 469] width 207 height 26
type input "3454 DK"
click at [347, 532] on input "0624288557" at bounding box center [433, 532] width 207 height 26
drag, startPoint x: 405, startPoint y: 531, endPoint x: 255, endPoint y: 528, distance: 150.0
click at [255, 528] on tr "Telefoon: * 06-24288557" at bounding box center [510, 531] width 621 height 31
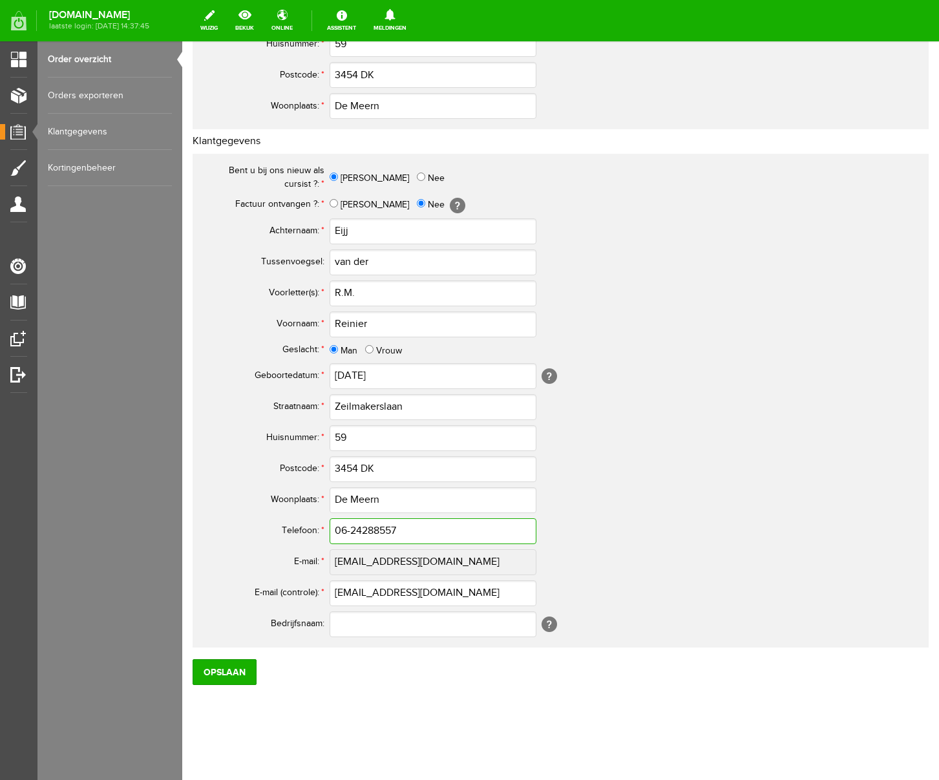
type input "06-24288557"
drag, startPoint x: 503, startPoint y: 592, endPoint x: 272, endPoint y: 584, distance: 231.6
click at [272, 584] on tr "E-mail (controle): * [EMAIL_ADDRESS][DOMAIN_NAME]" at bounding box center [510, 593] width 621 height 31
click at [220, 669] on input "Opslaan" at bounding box center [225, 672] width 64 height 26
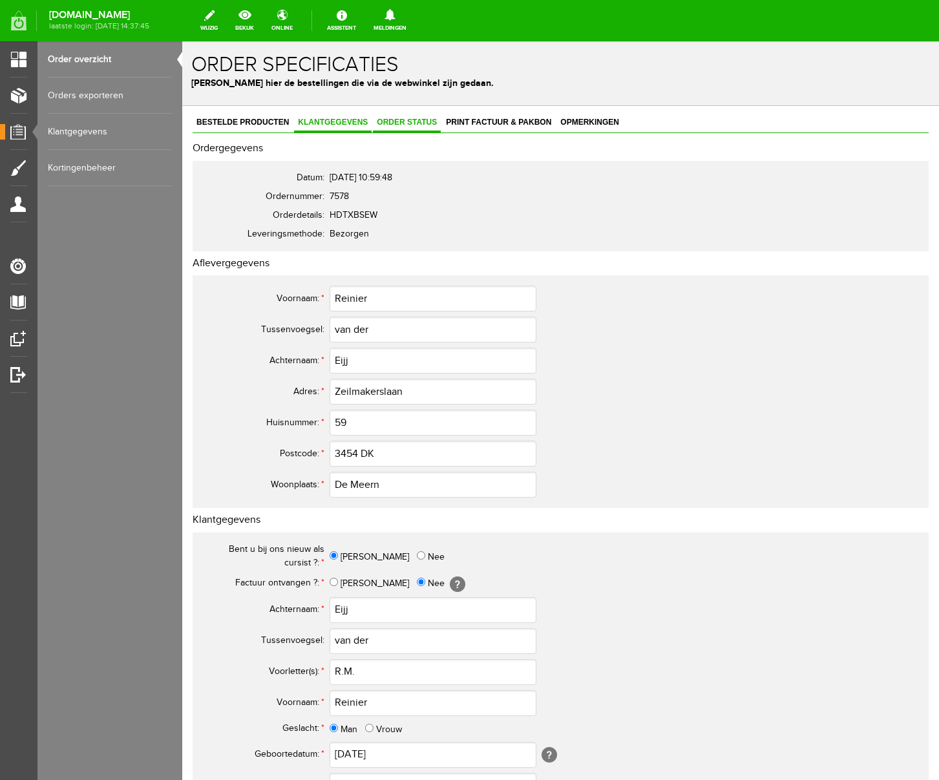
click at [414, 127] on link "Order status" at bounding box center [407, 123] width 68 height 19
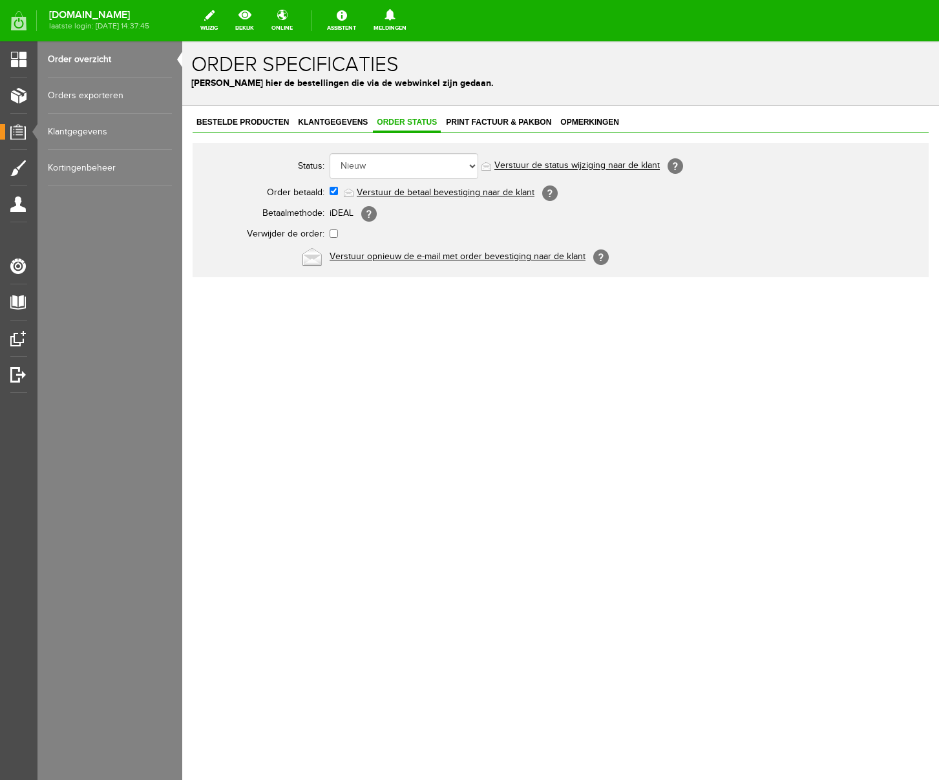
click at [415, 194] on link "Verstuur de betaal bevestiging naar de klant" at bounding box center [446, 192] width 178 height 10
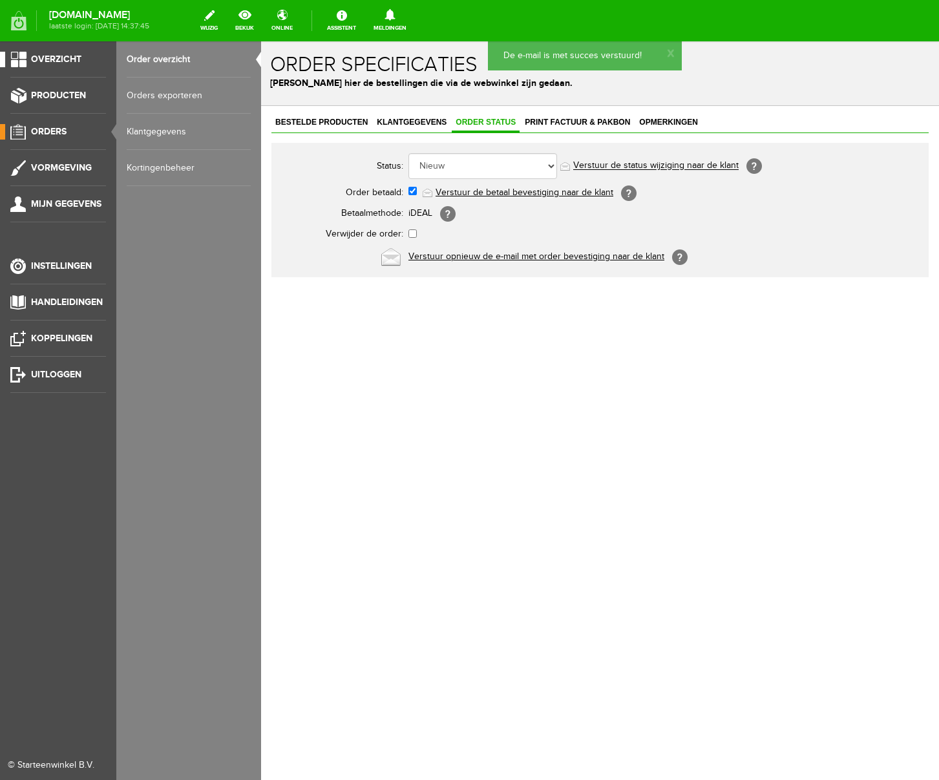
click at [70, 58] on span "Overzicht" at bounding box center [56, 59] width 50 height 11
